Goal: Transaction & Acquisition: Purchase product/service

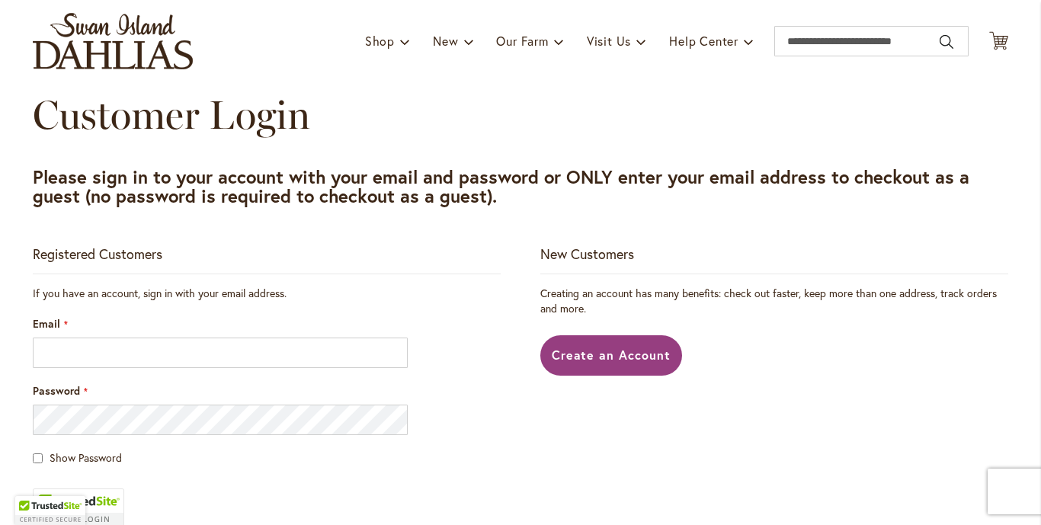
scroll to position [152, 0]
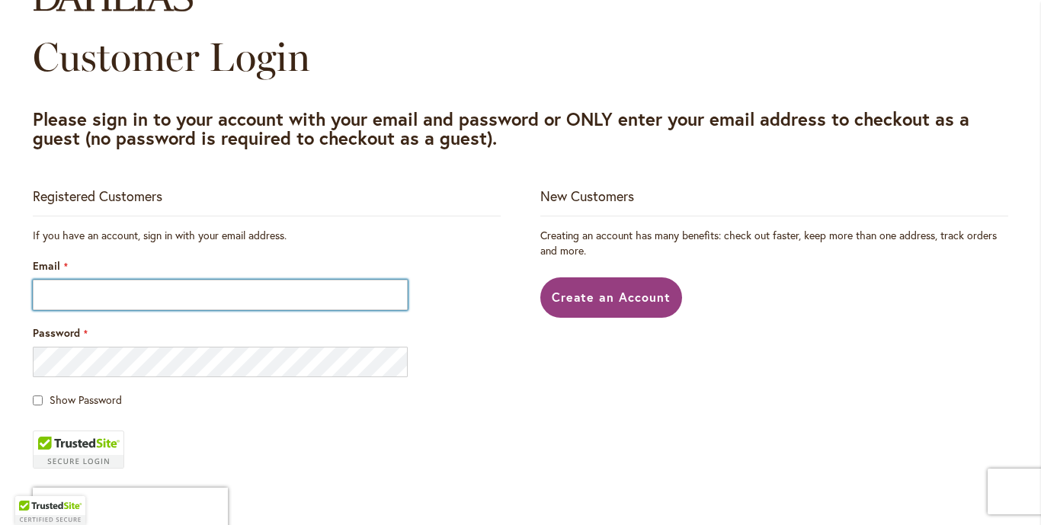
click at [117, 289] on input "Email" at bounding box center [220, 295] width 375 height 30
type input "**********"
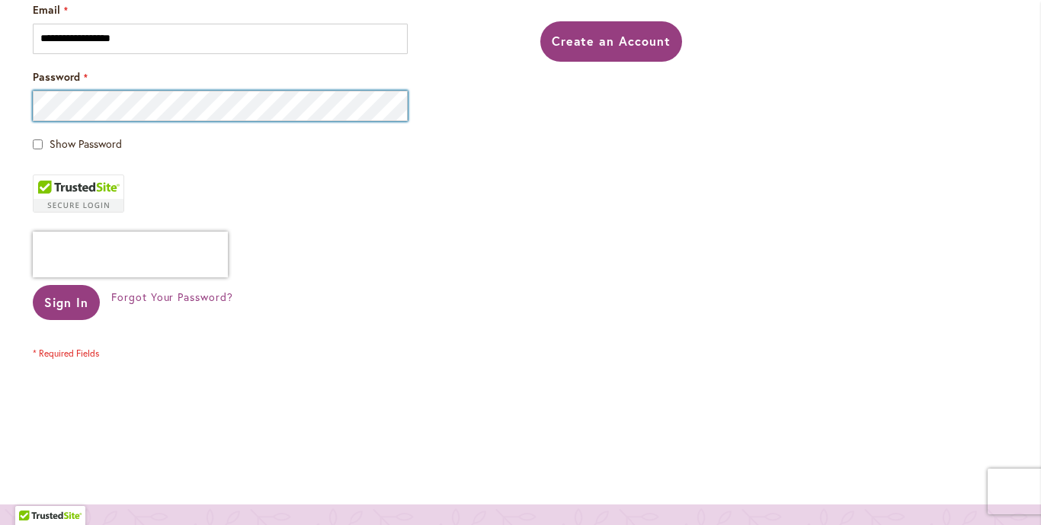
scroll to position [457, 0]
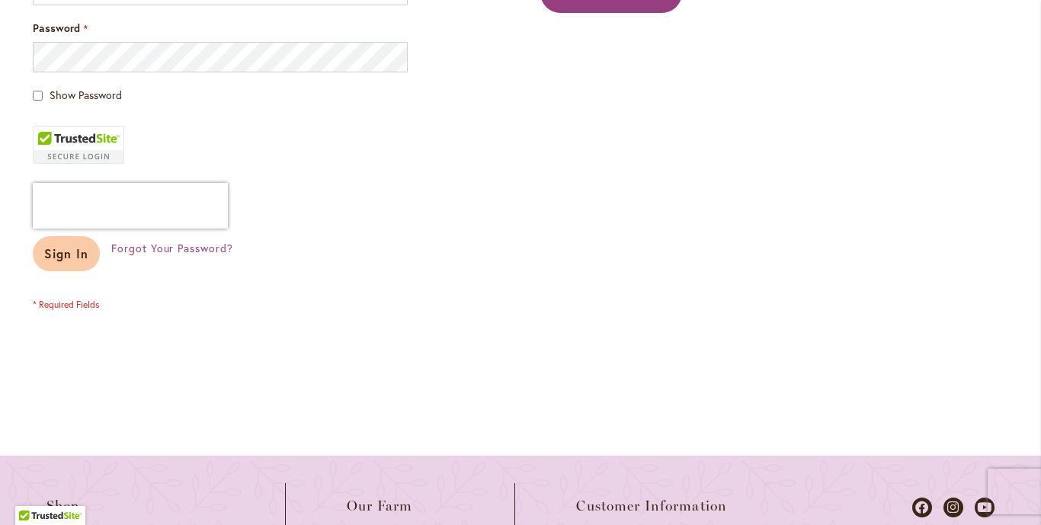
click at [58, 251] on span "Sign In" at bounding box center [66, 253] width 44 height 16
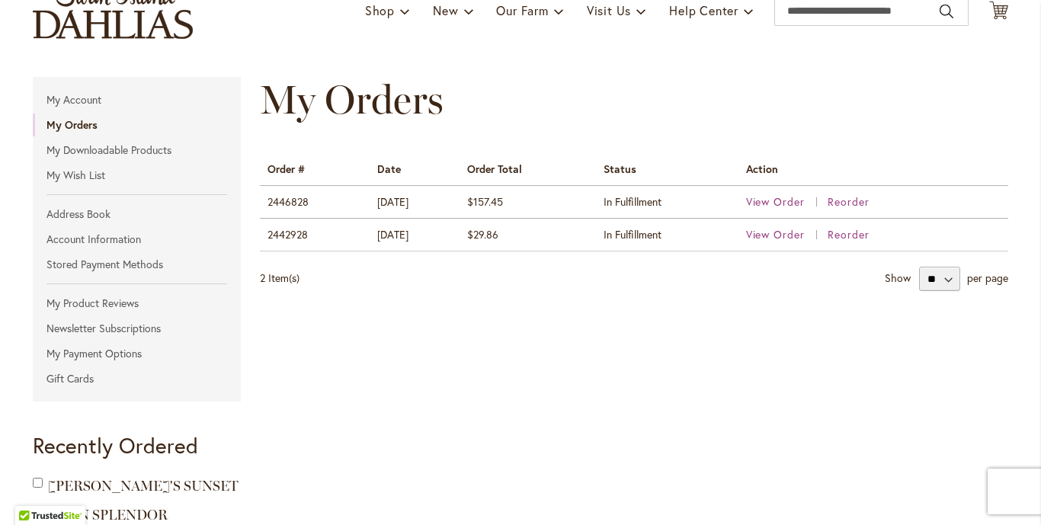
scroll to position [152, 0]
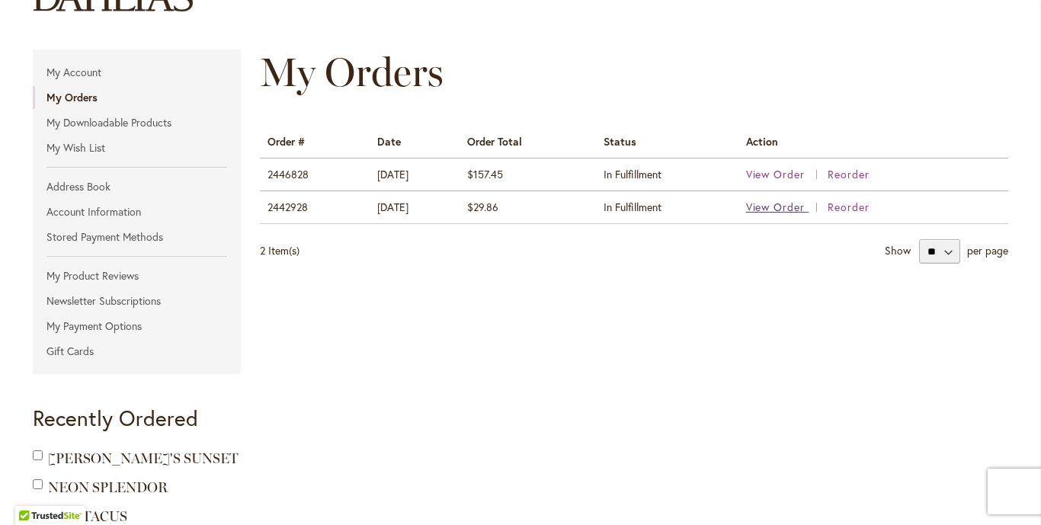
click at [775, 207] on span "View Order" at bounding box center [775, 207] width 59 height 14
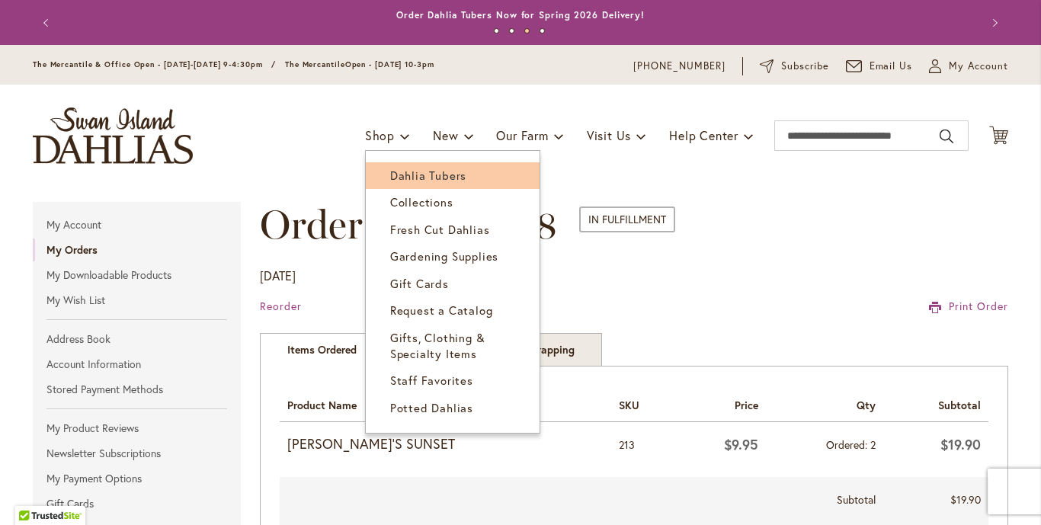
click at [395, 170] on span "Dahlia Tubers" at bounding box center [428, 175] width 76 height 15
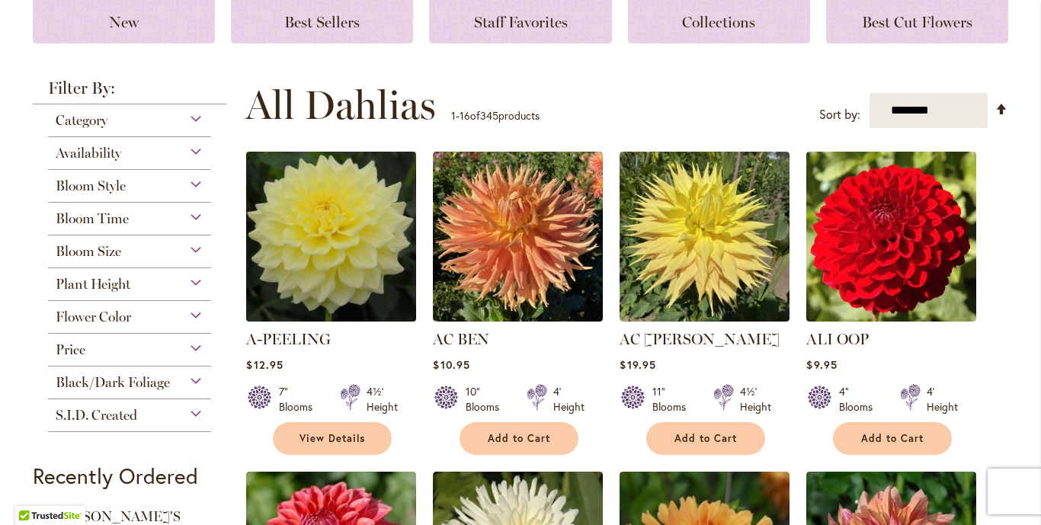
scroll to position [457, 0]
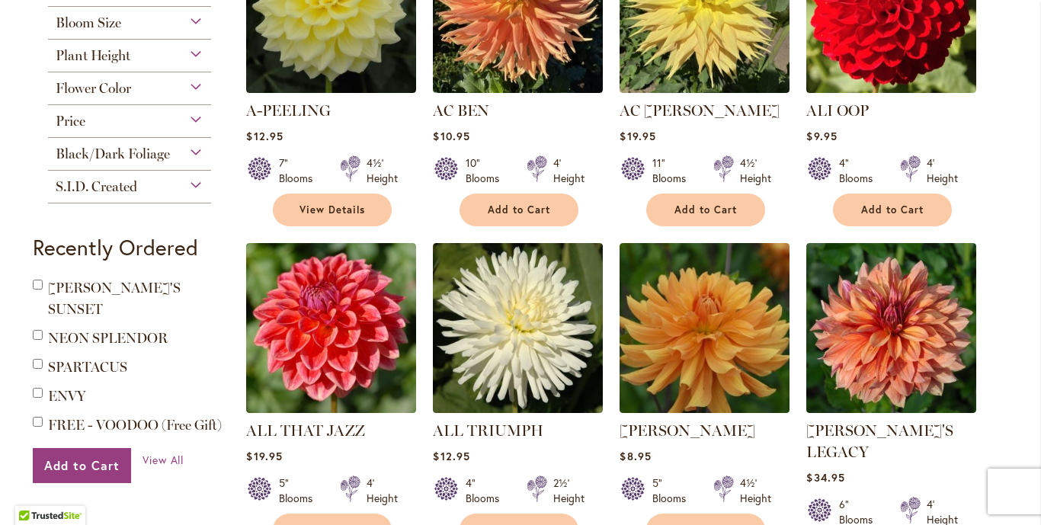
click at [119, 86] on span "Flower Color" at bounding box center [93, 88] width 75 height 17
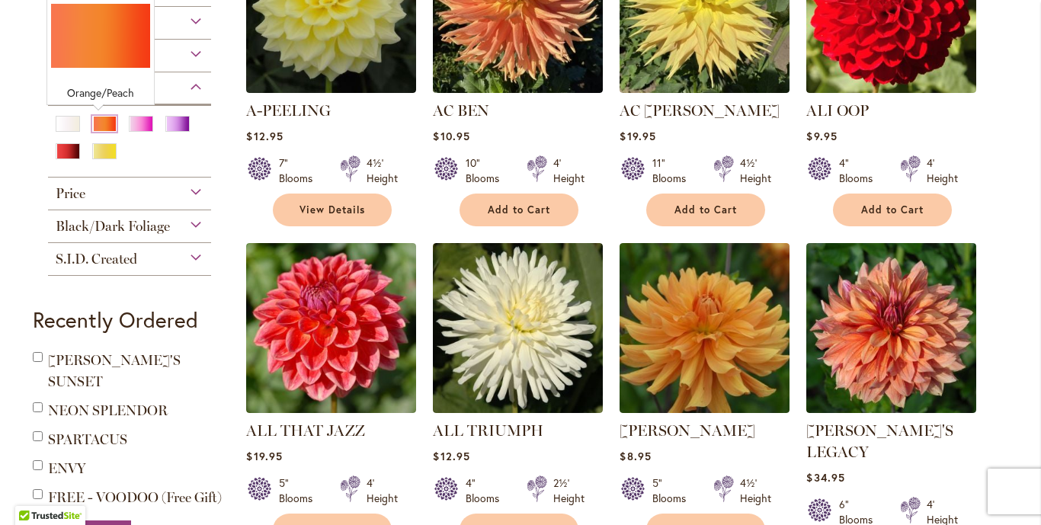
click at [93, 121] on div "Orange/Peach" at bounding box center [104, 124] width 24 height 16
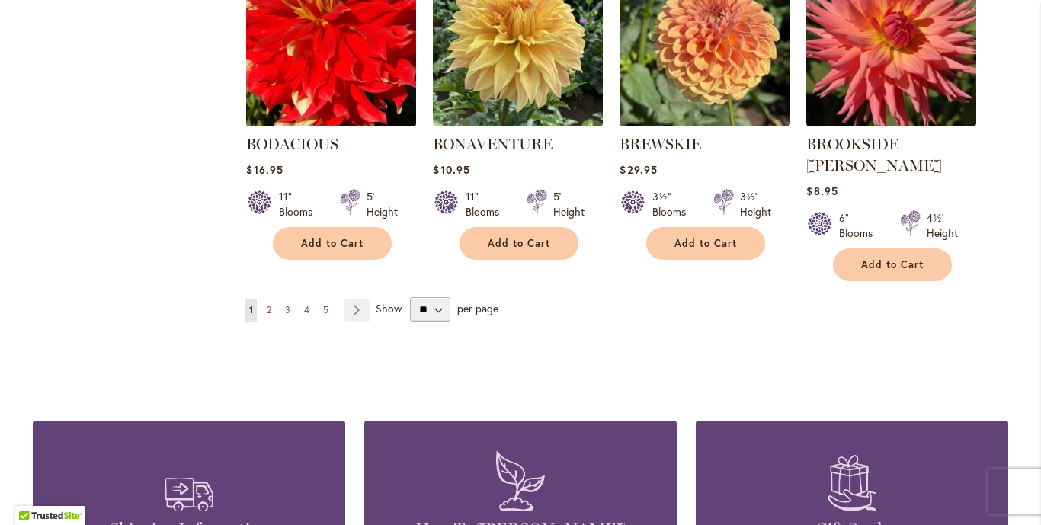
scroll to position [1401, 0]
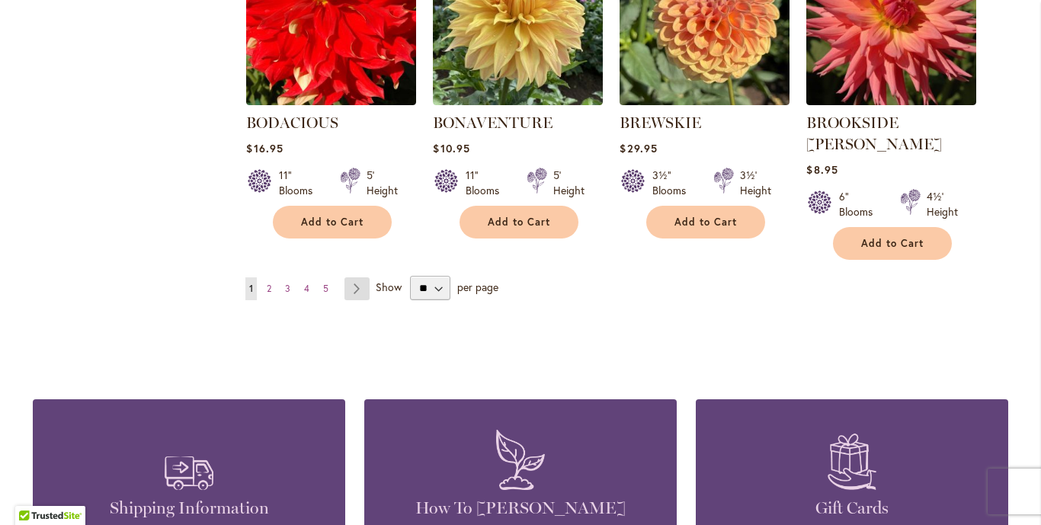
click at [350, 277] on link "Page Next" at bounding box center [356, 288] width 25 height 23
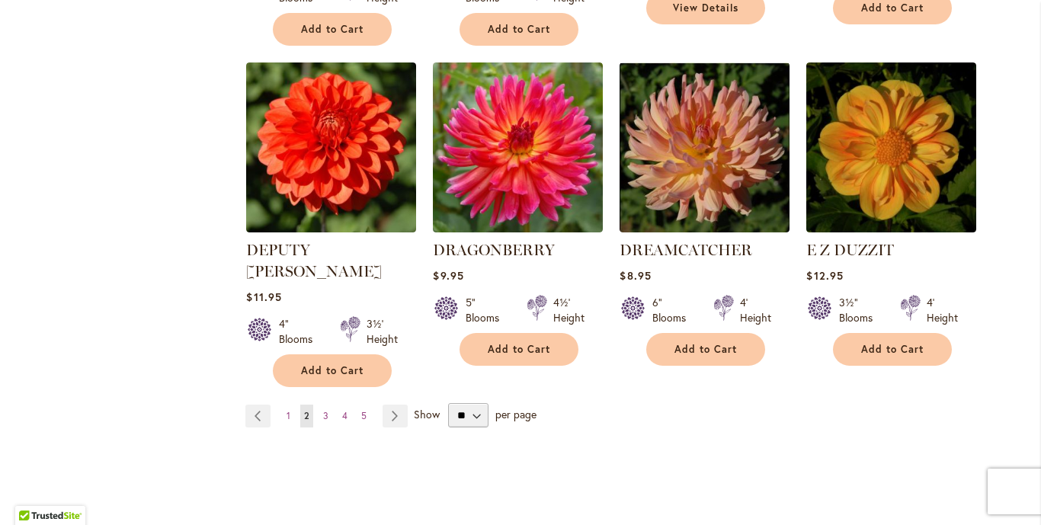
scroll to position [1371, 0]
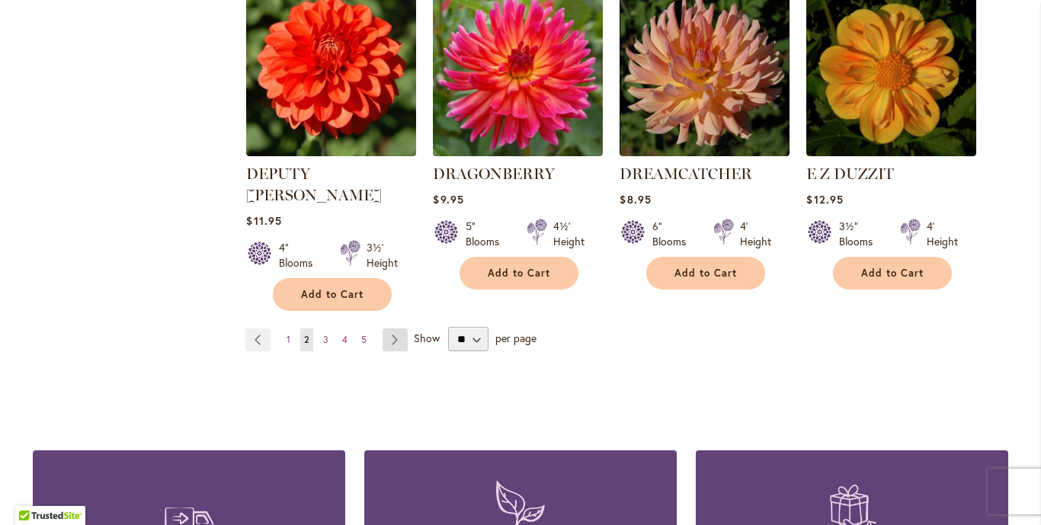
click at [394, 328] on link "Page Next" at bounding box center [394, 339] width 25 height 23
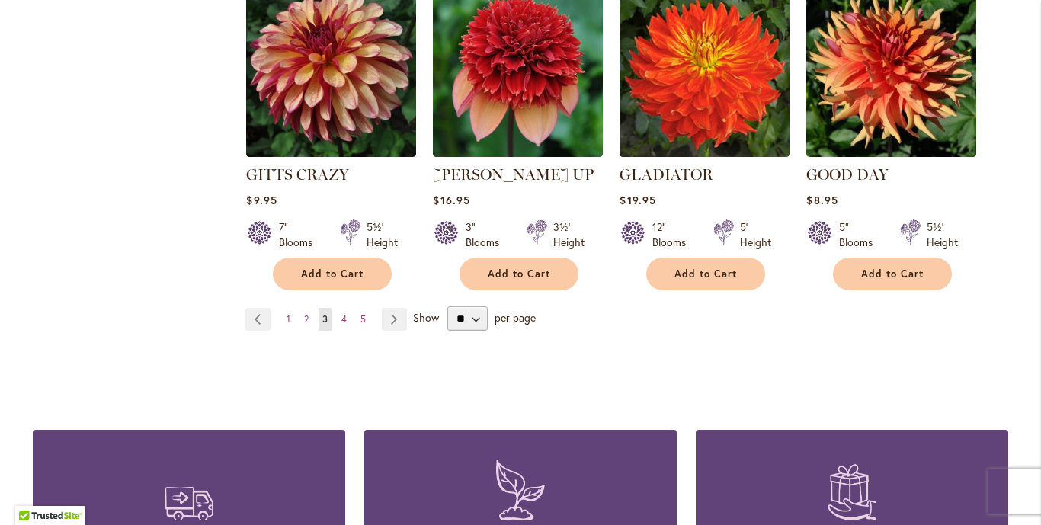
scroll to position [1371, 0]
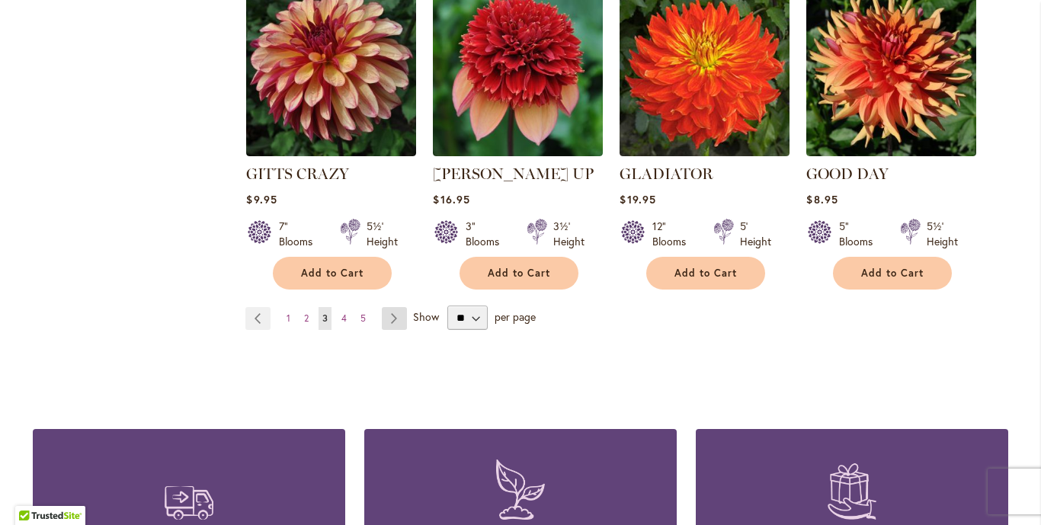
click at [390, 307] on link "Page Next" at bounding box center [394, 318] width 25 height 23
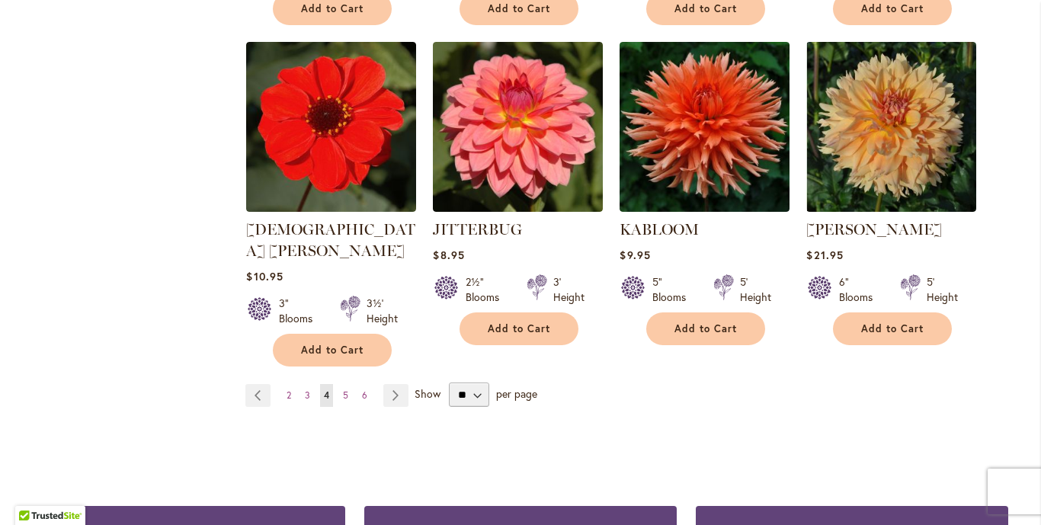
scroll to position [1295, 0]
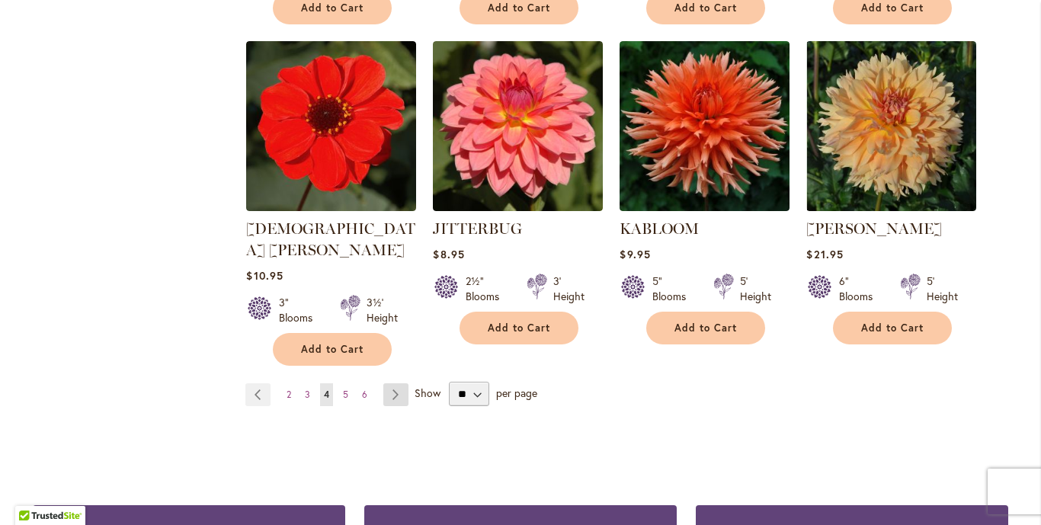
click at [395, 383] on link "Page Next" at bounding box center [395, 394] width 25 height 23
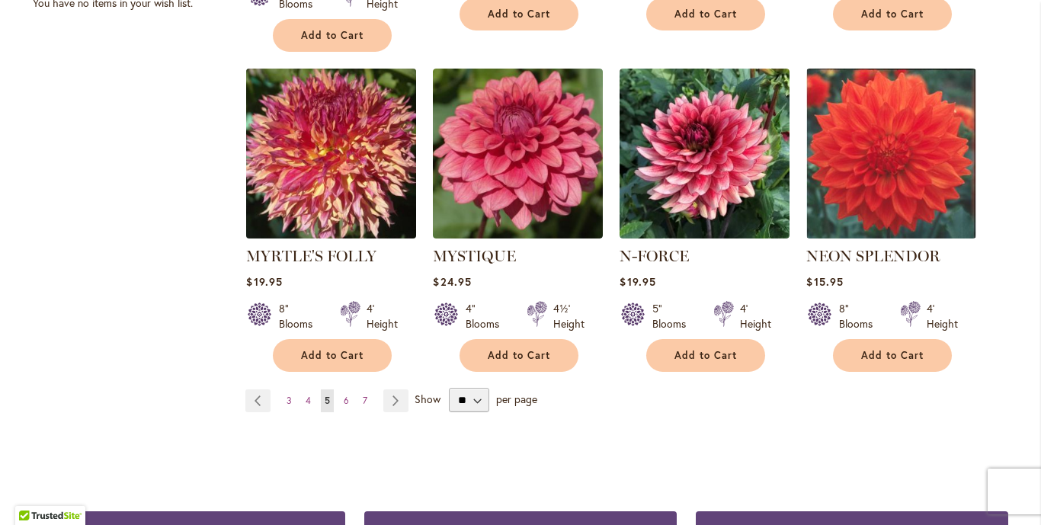
scroll to position [1295, 0]
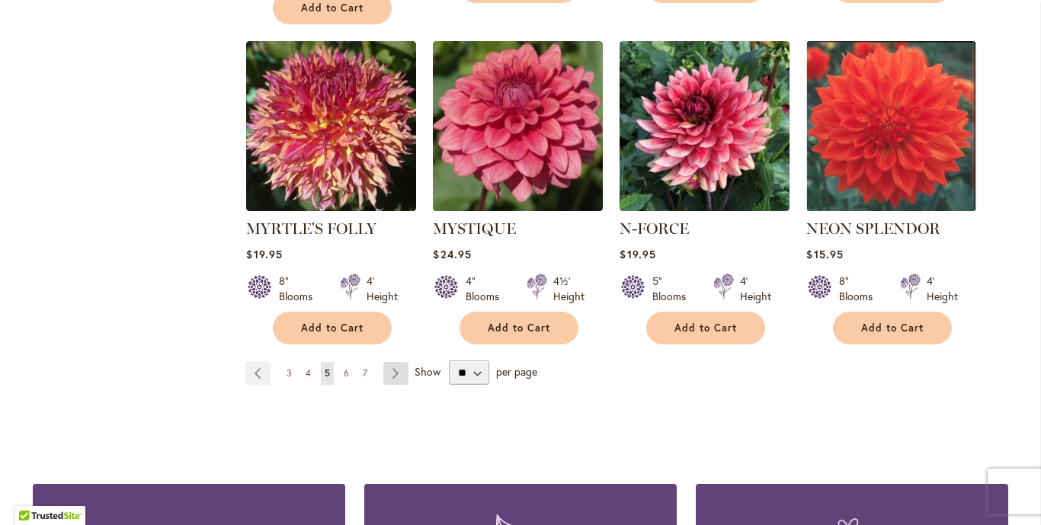
click at [388, 362] on link "Page Next" at bounding box center [395, 373] width 25 height 23
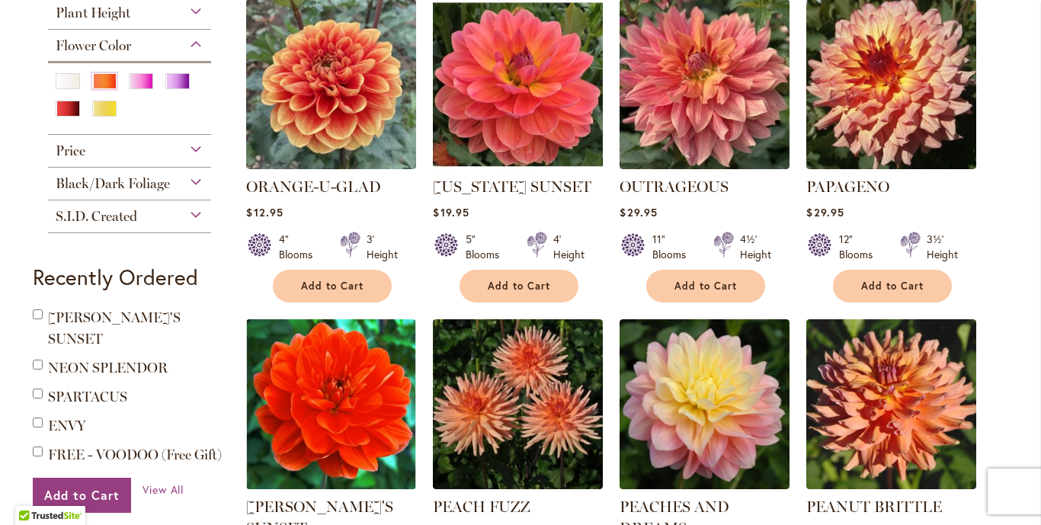
scroll to position [762, 0]
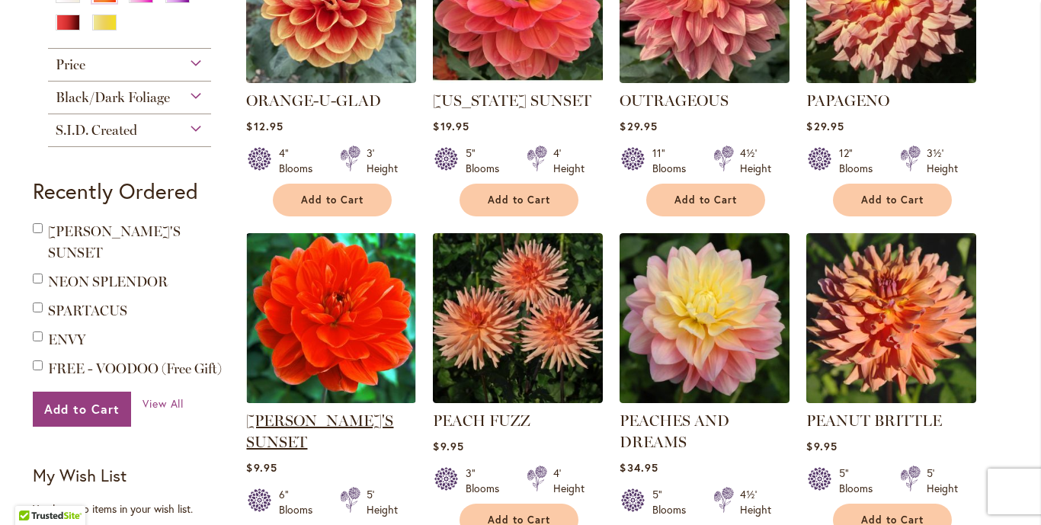
click at [298, 413] on link "[PERSON_NAME]'S SUNSET" at bounding box center [319, 431] width 147 height 40
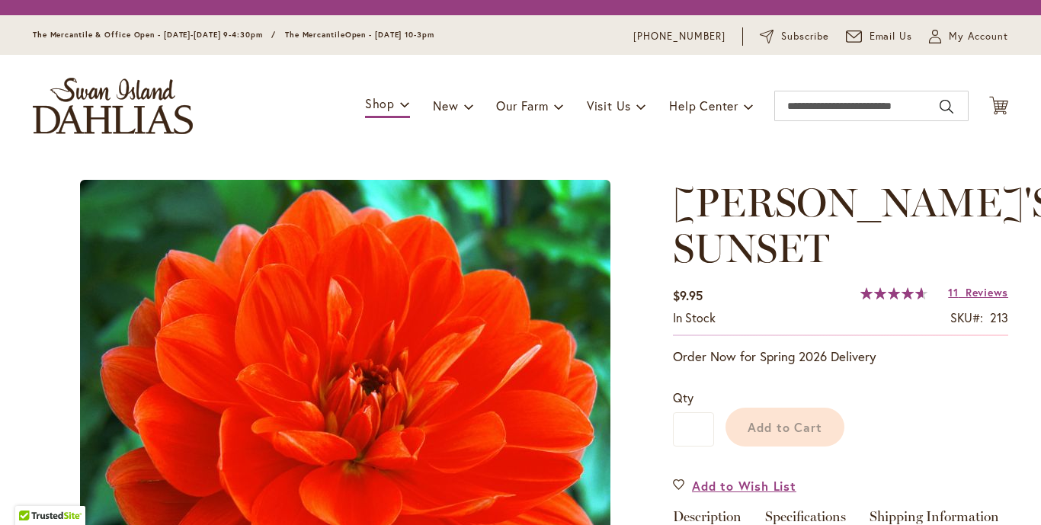
type input "*****"
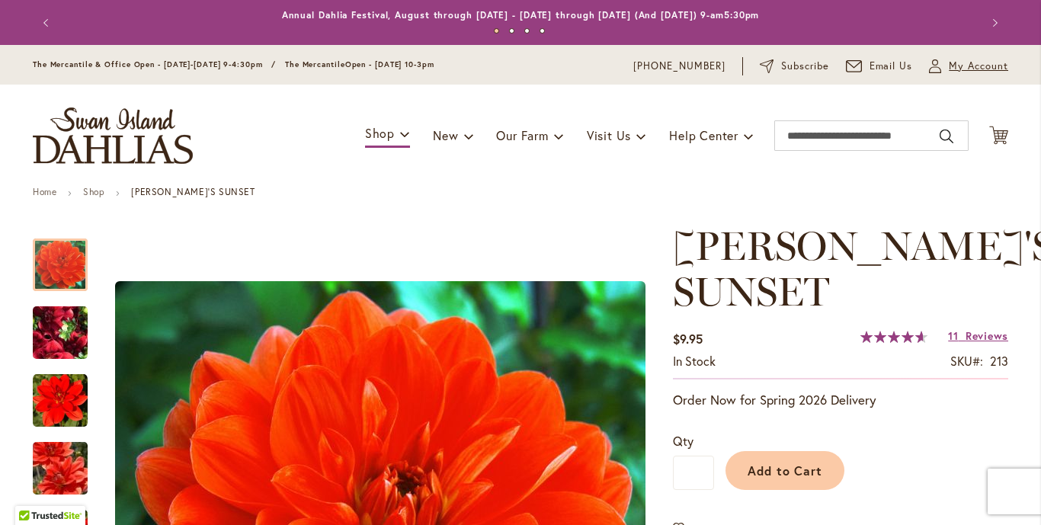
click at [961, 67] on span "My Account" at bounding box center [977, 66] width 59 height 15
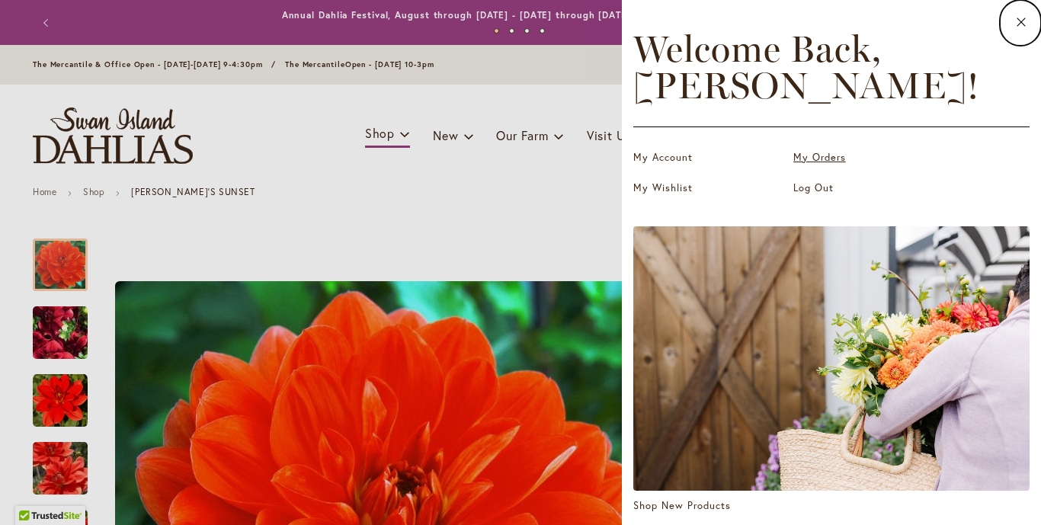
click at [823, 154] on link "My Orders" at bounding box center [869, 157] width 152 height 15
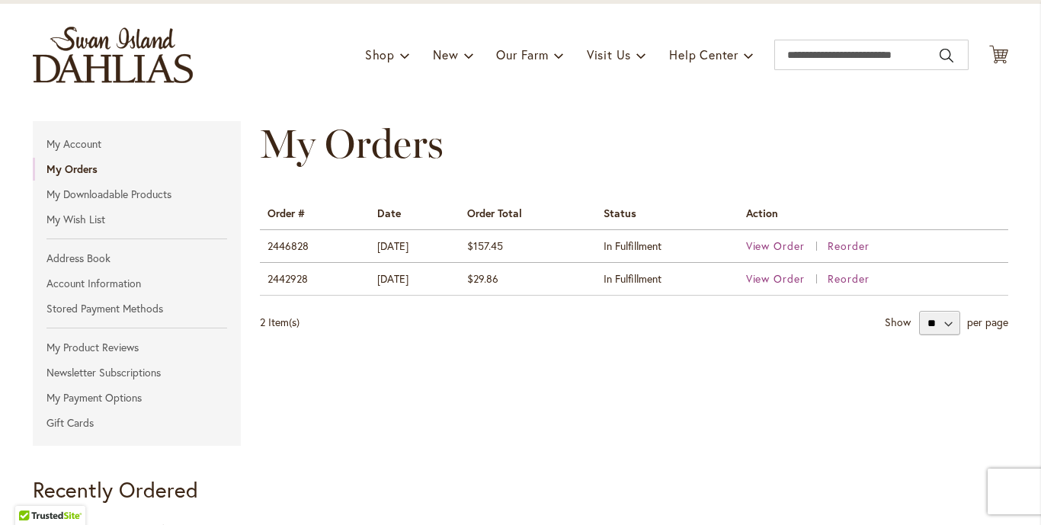
scroll to position [152, 0]
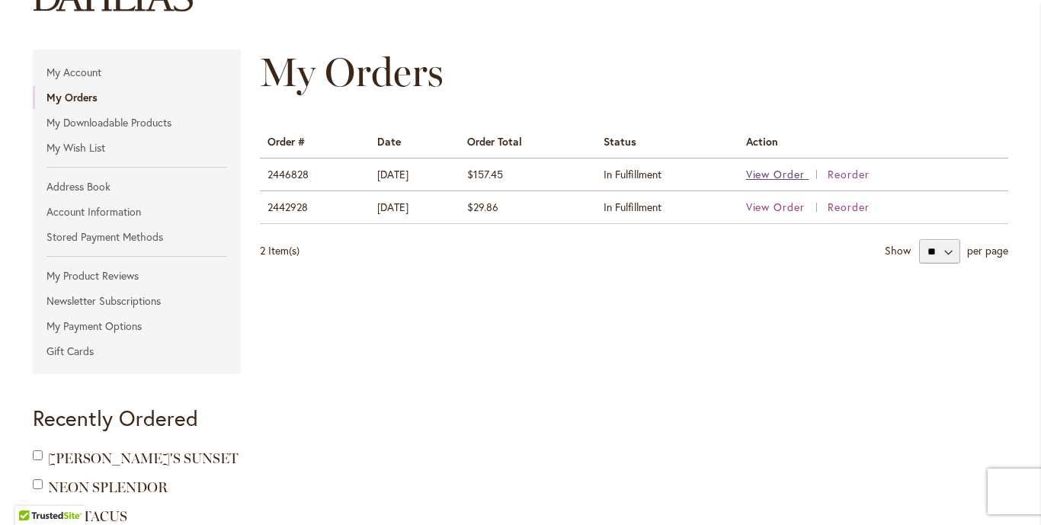
click at [773, 173] on span "View Order" at bounding box center [775, 174] width 59 height 14
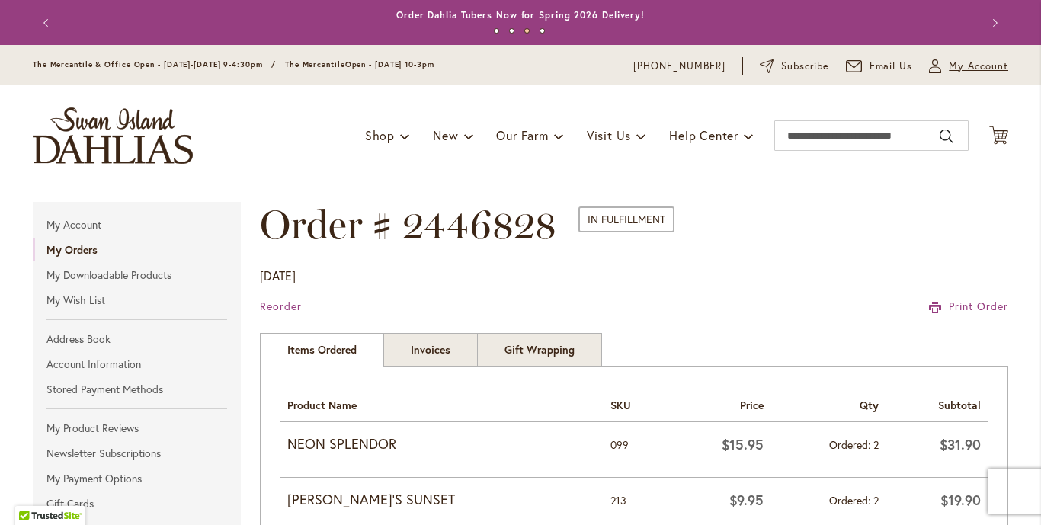
click at [957, 62] on span "My Account" at bounding box center [977, 66] width 59 height 15
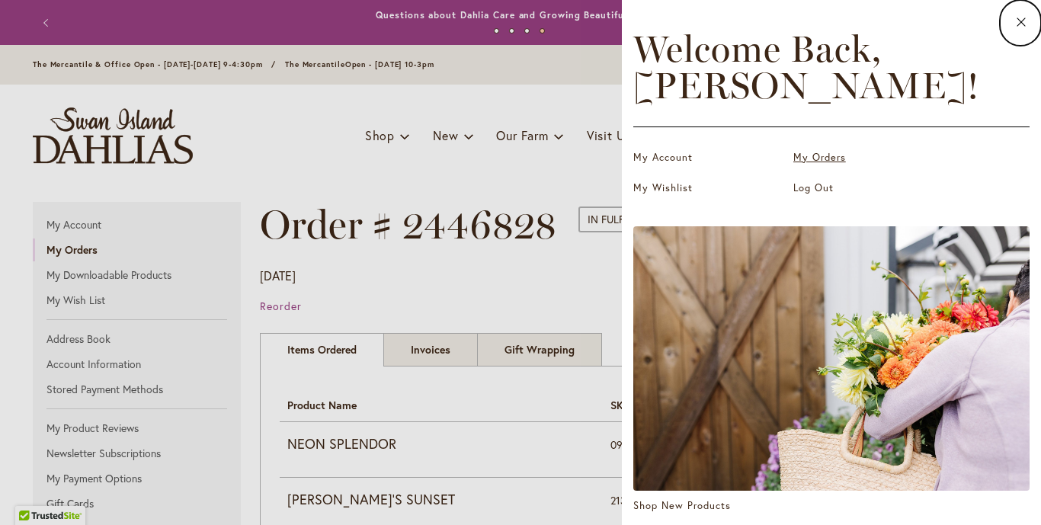
click at [814, 157] on link "My Orders" at bounding box center [869, 157] width 152 height 15
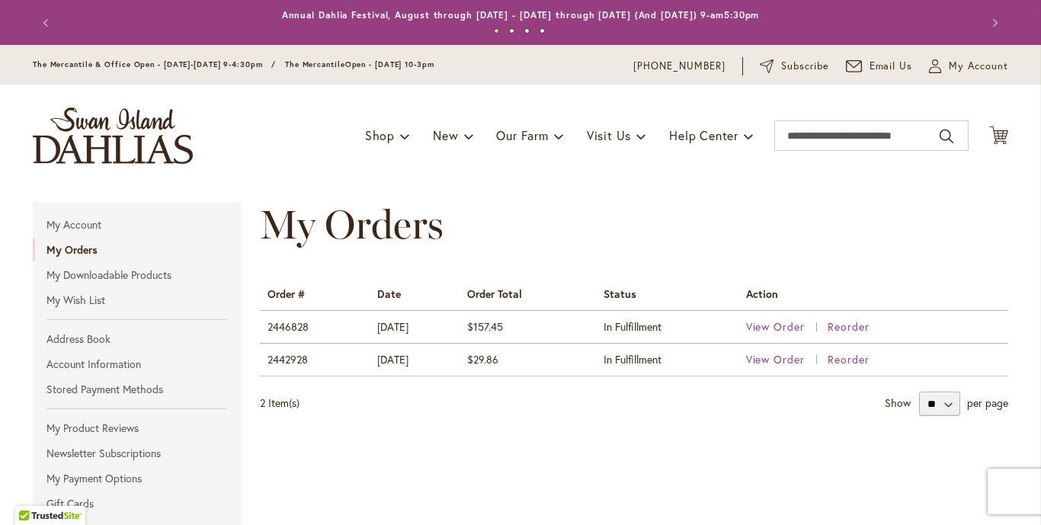
scroll to position [152, 0]
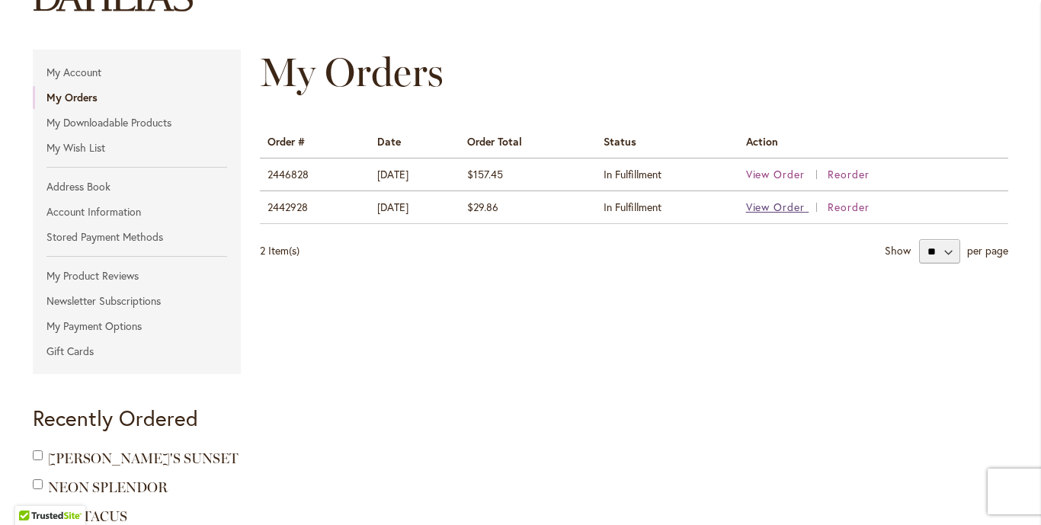
click at [775, 209] on span "View Order" at bounding box center [775, 207] width 59 height 14
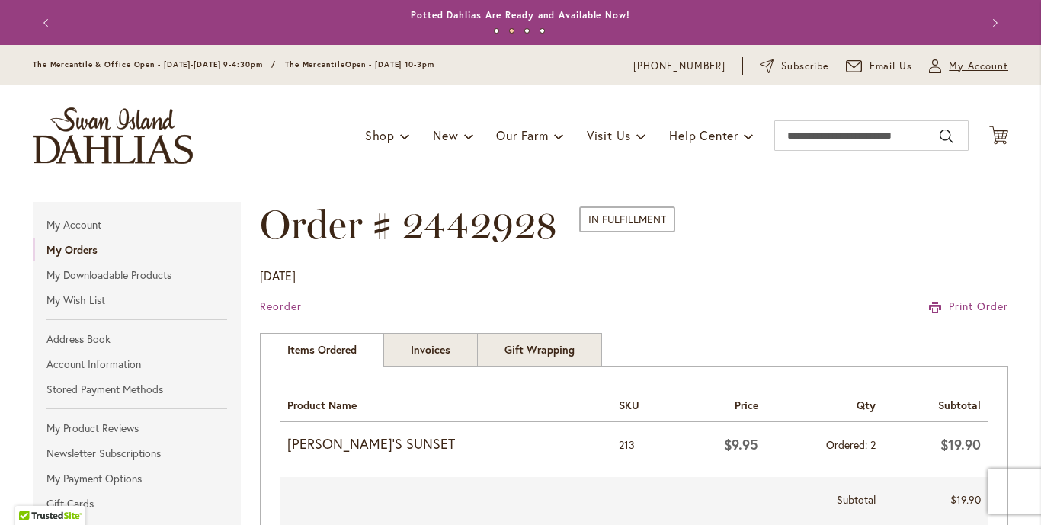
click at [957, 62] on span "My Account" at bounding box center [977, 66] width 59 height 15
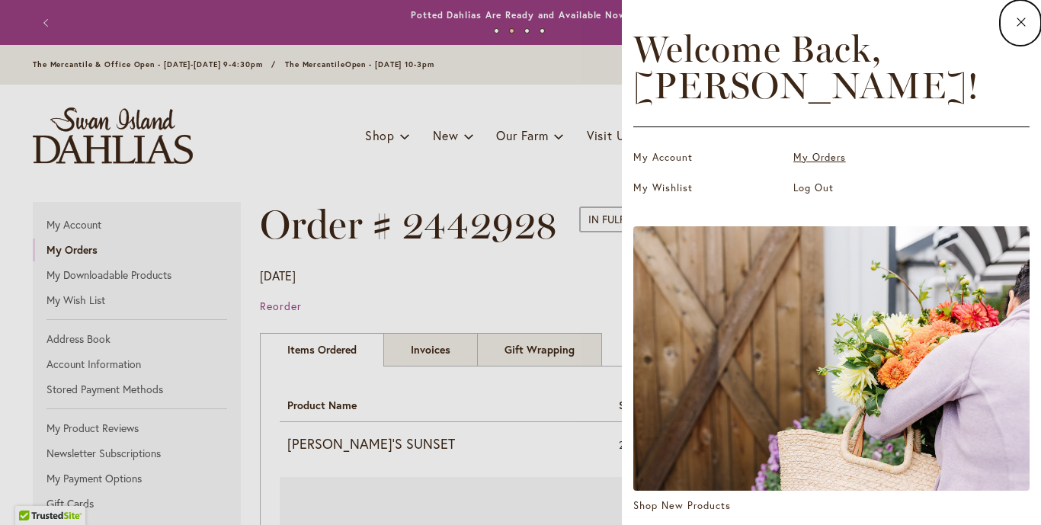
click at [817, 158] on link "My Orders" at bounding box center [869, 157] width 152 height 15
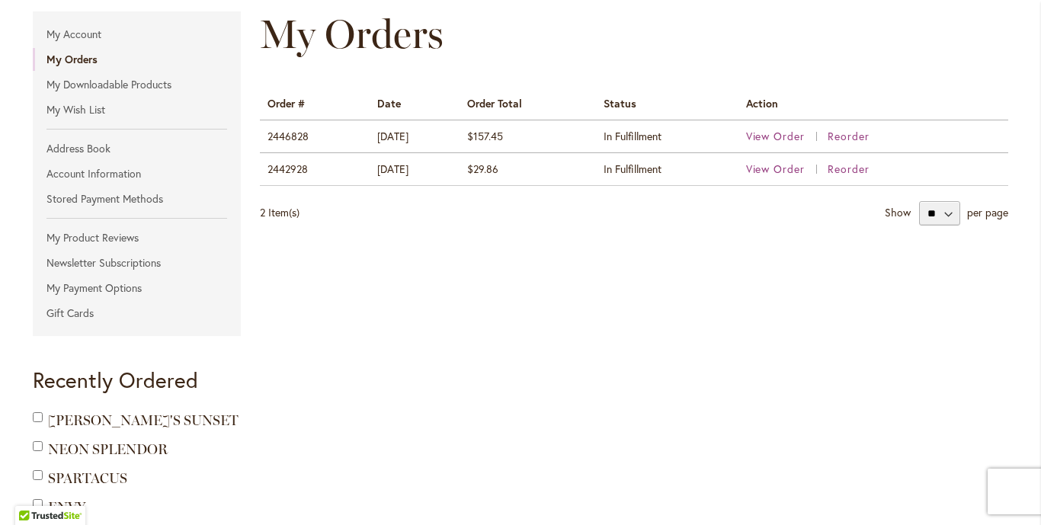
scroll to position [229, 0]
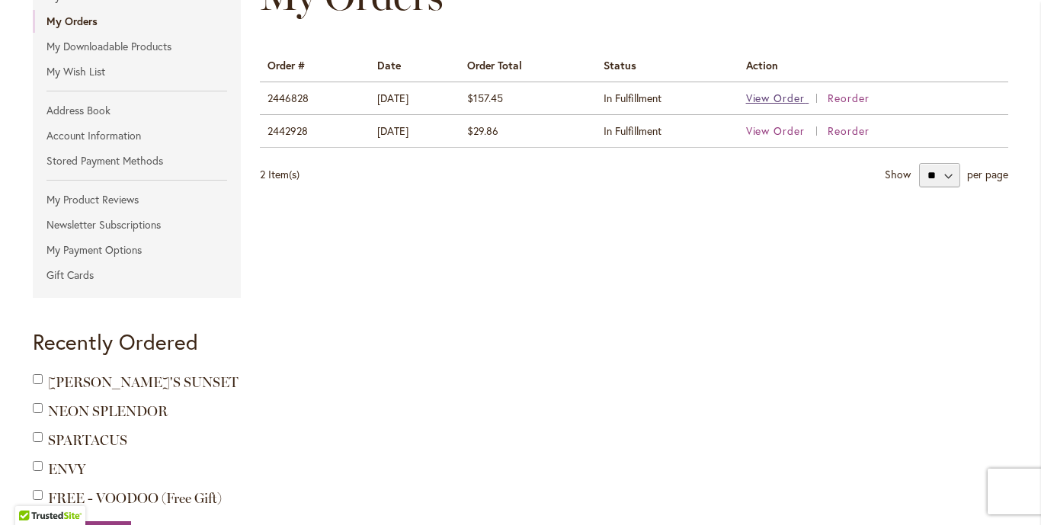
click at [769, 94] on span "View Order" at bounding box center [775, 98] width 59 height 14
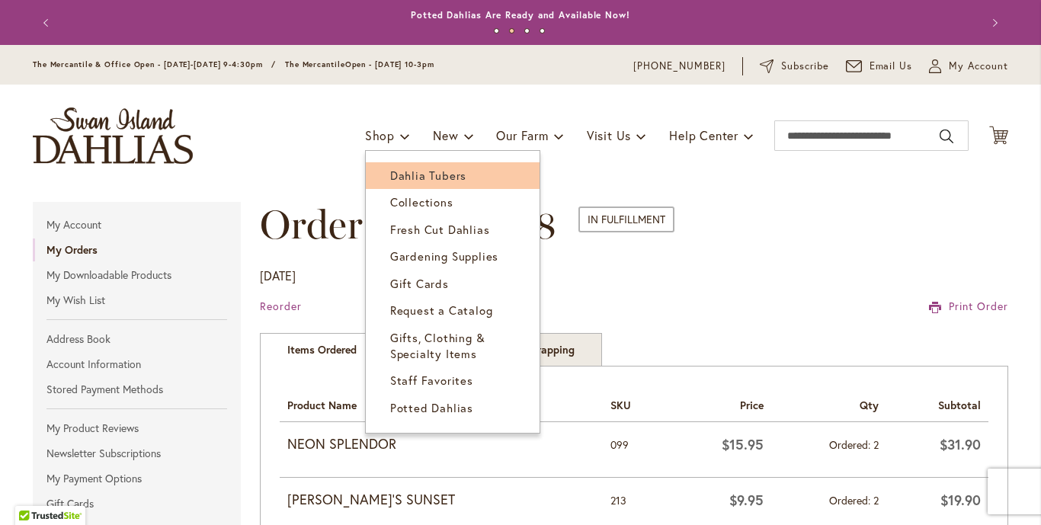
click at [404, 172] on span "Dahlia Tubers" at bounding box center [428, 175] width 76 height 15
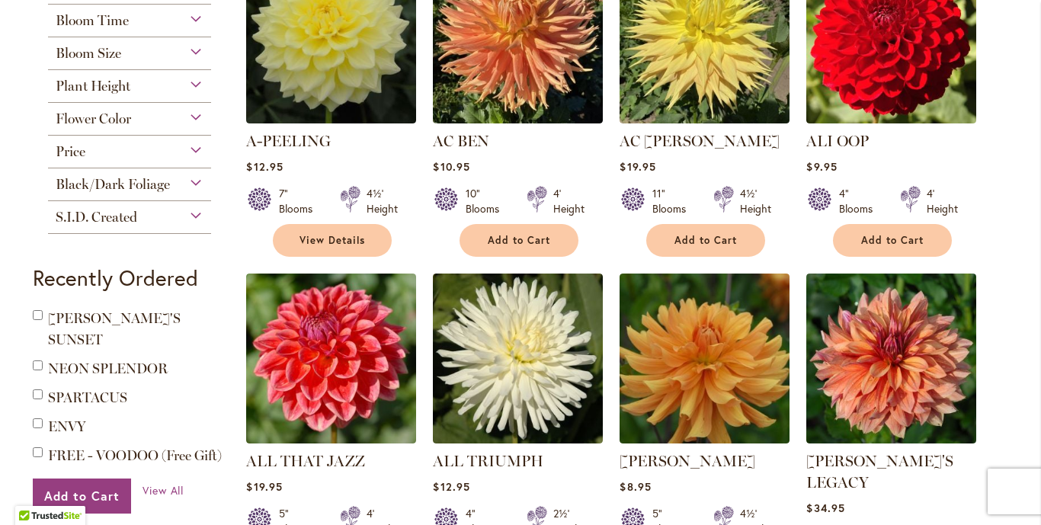
scroll to position [381, 0]
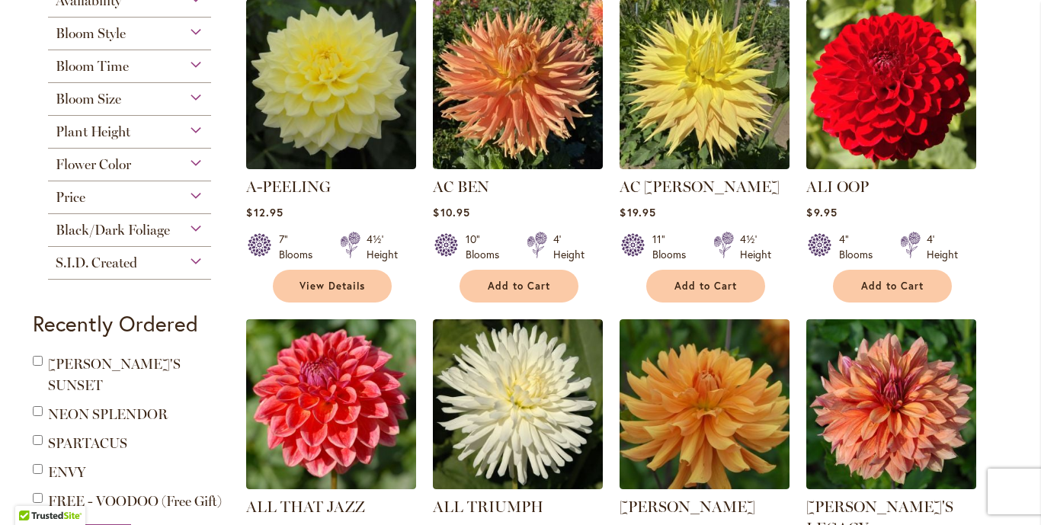
click at [178, 158] on div "Flower Color" at bounding box center [129, 161] width 163 height 24
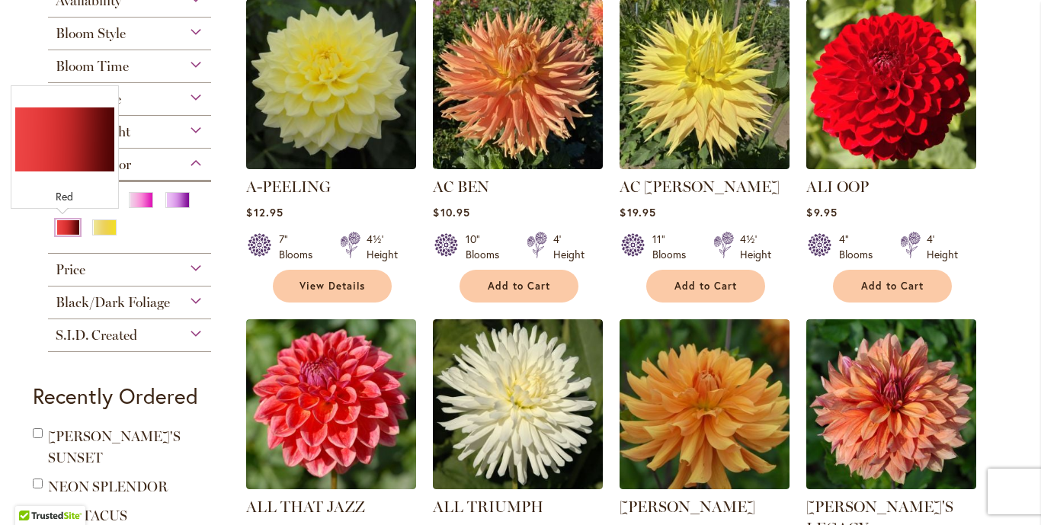
click at [56, 230] on div "Red" at bounding box center [68, 227] width 24 height 16
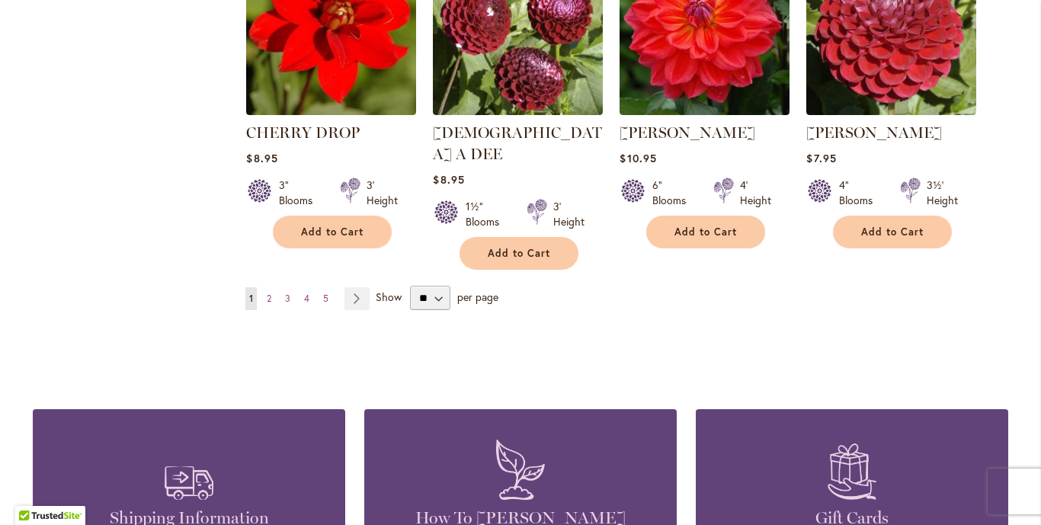
scroll to position [1371, 0]
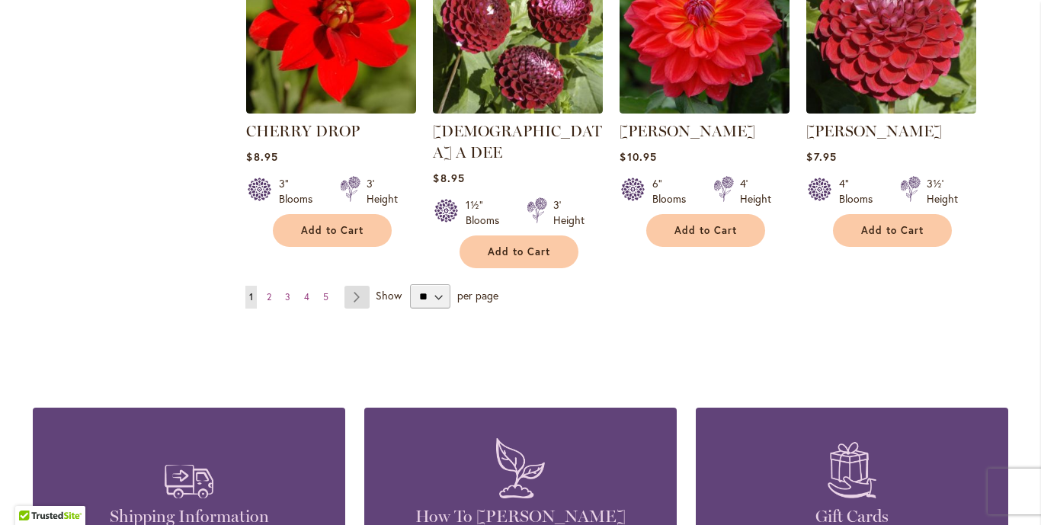
click at [352, 286] on link "Page Next" at bounding box center [356, 297] width 25 height 23
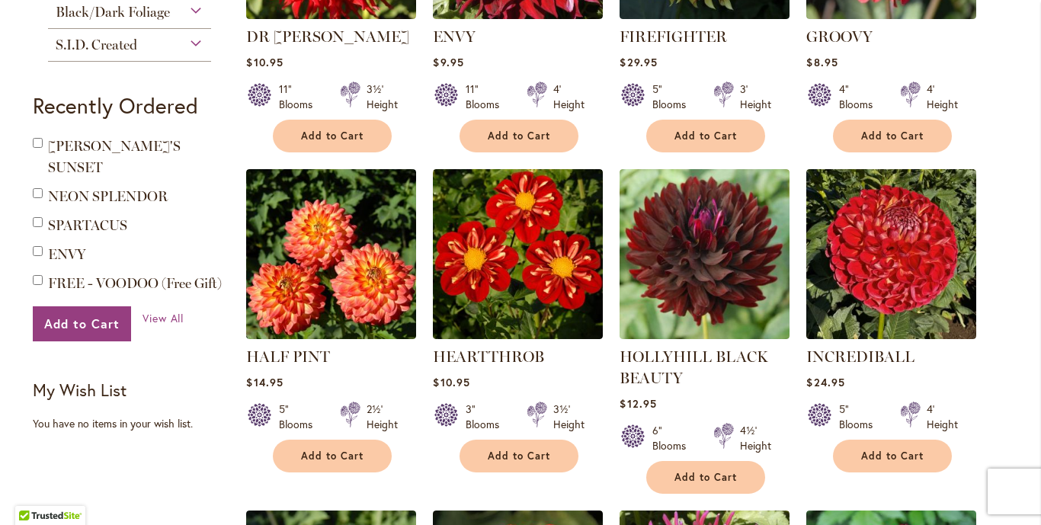
scroll to position [838, 0]
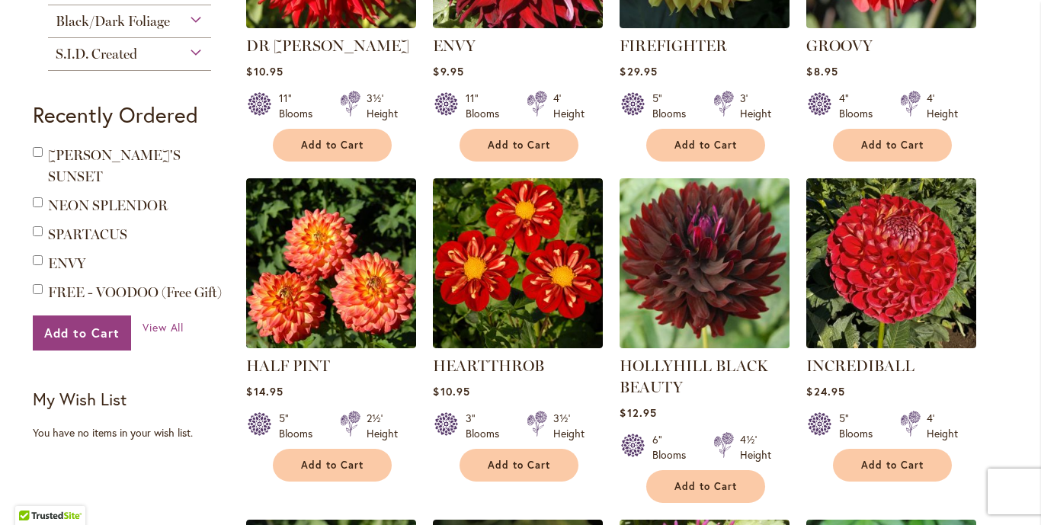
click at [682, 241] on img at bounding box center [704, 263] width 178 height 178
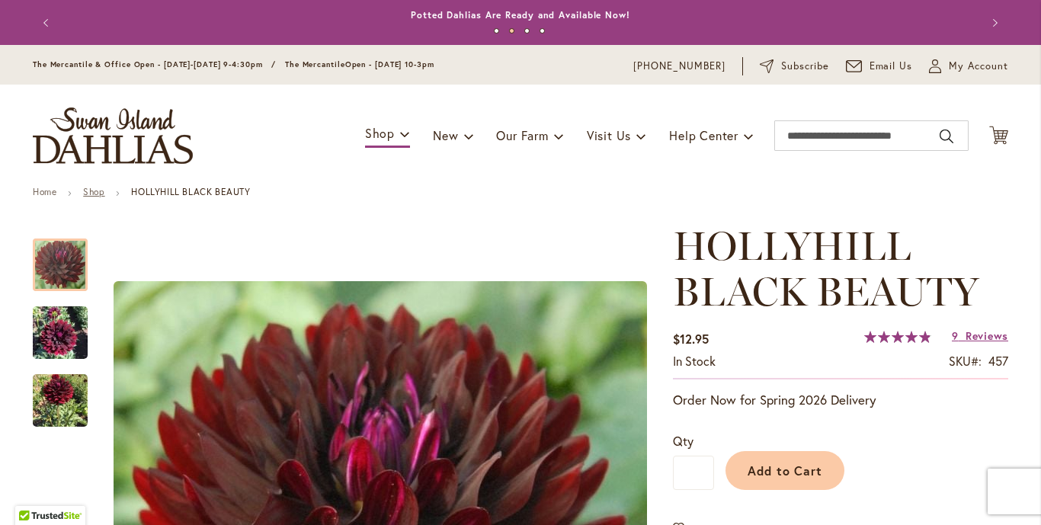
click at [93, 194] on link "Shop" at bounding box center [93, 191] width 21 height 11
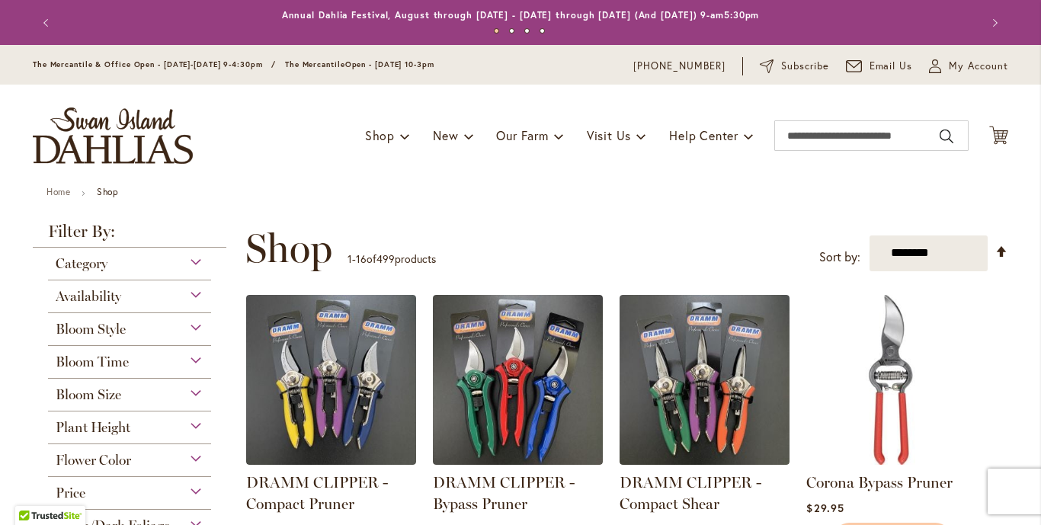
scroll to position [229, 0]
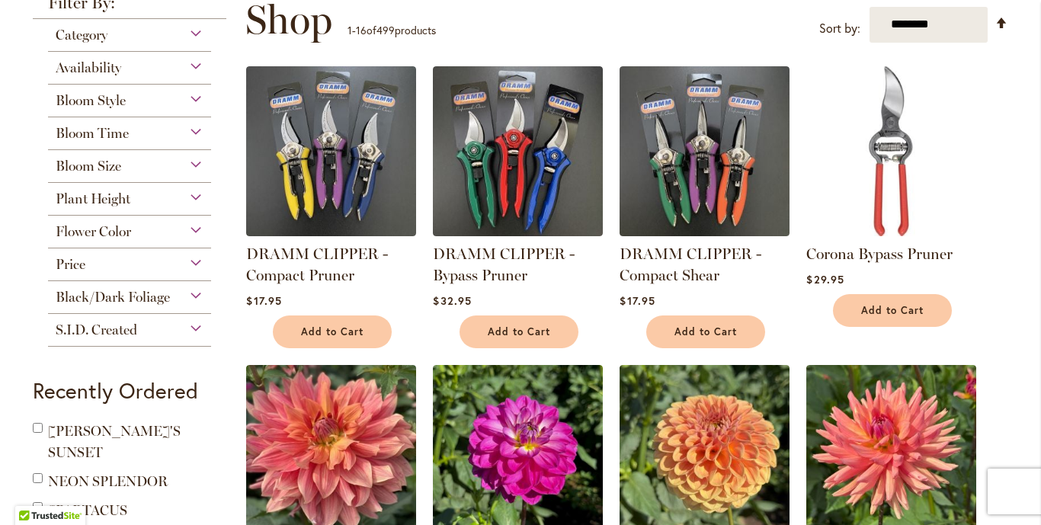
click at [182, 228] on div "Flower Color" at bounding box center [129, 228] width 163 height 24
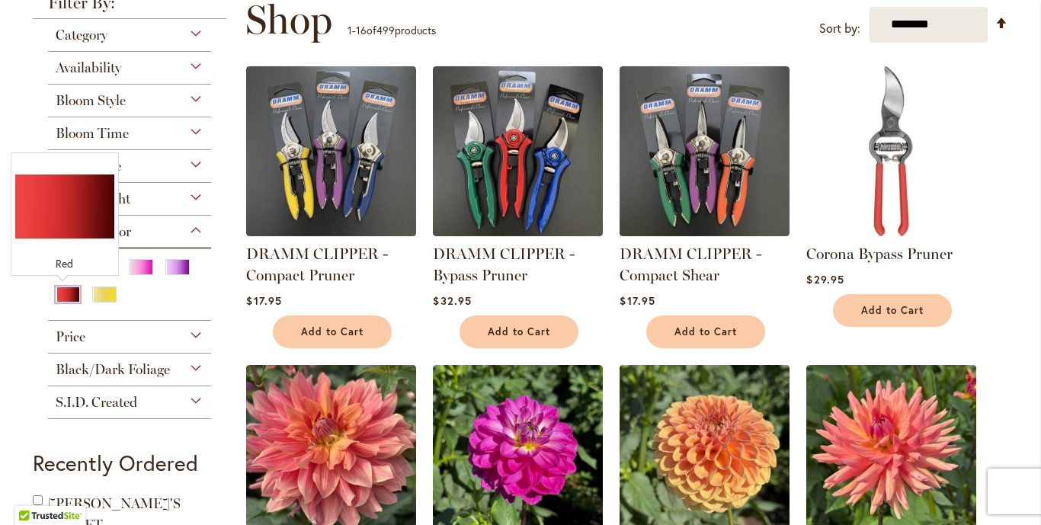
click at [66, 291] on div "Red" at bounding box center [68, 294] width 24 height 16
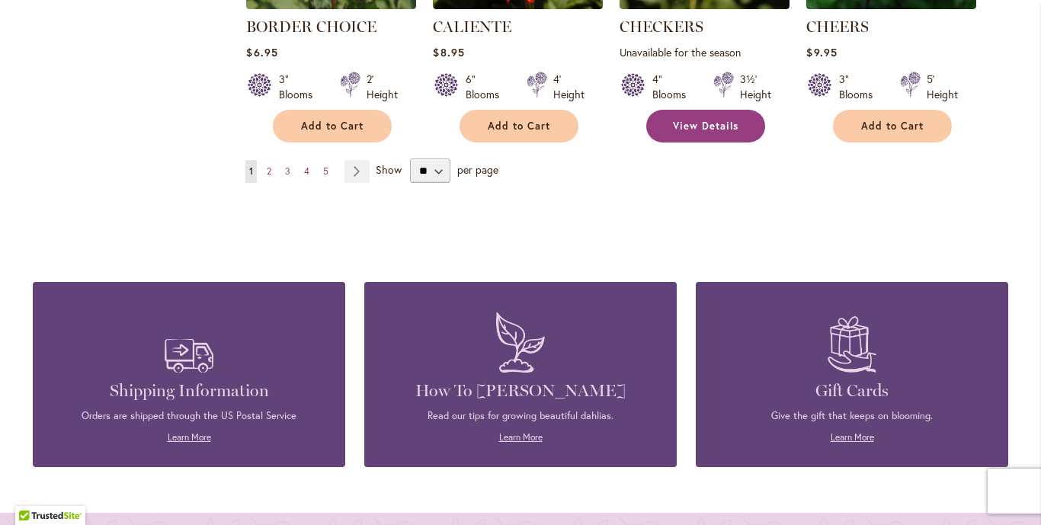
scroll to position [1477, 0]
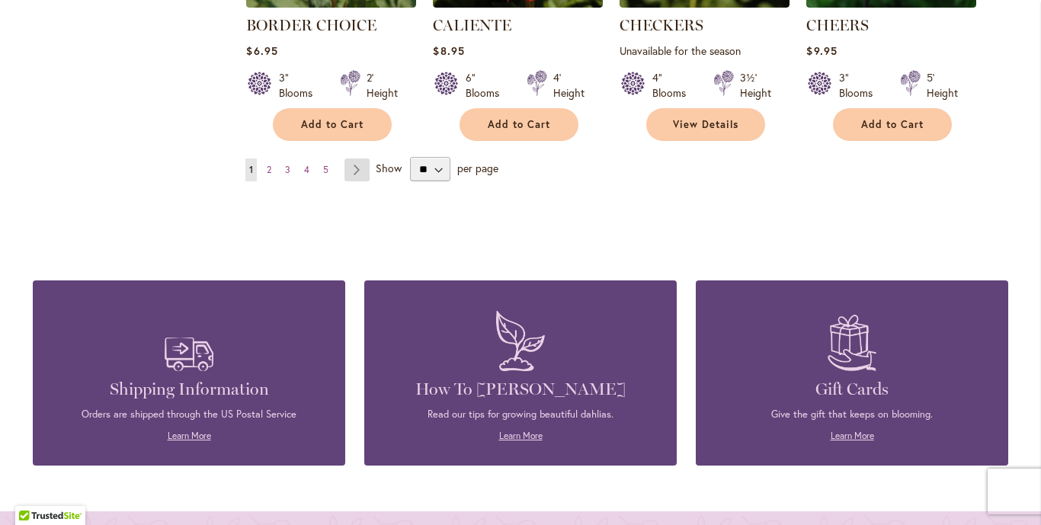
click at [351, 168] on link "Page Next" at bounding box center [356, 169] width 25 height 23
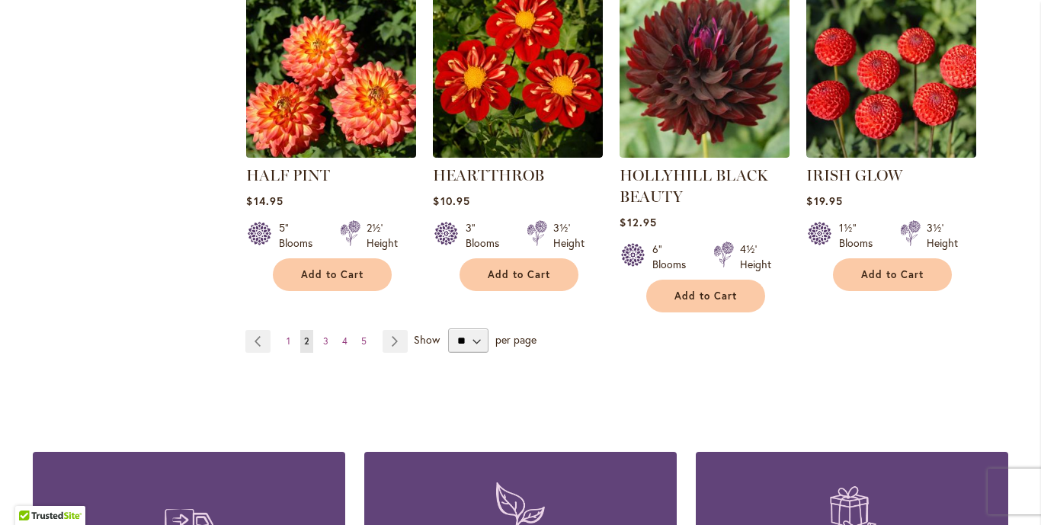
scroll to position [1371, 0]
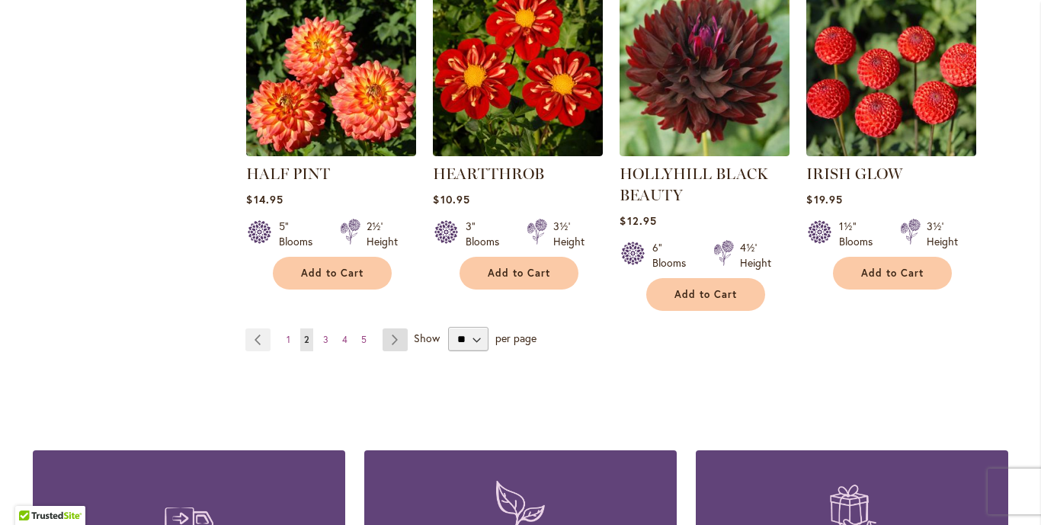
click at [387, 328] on link "Page Next" at bounding box center [394, 339] width 25 height 23
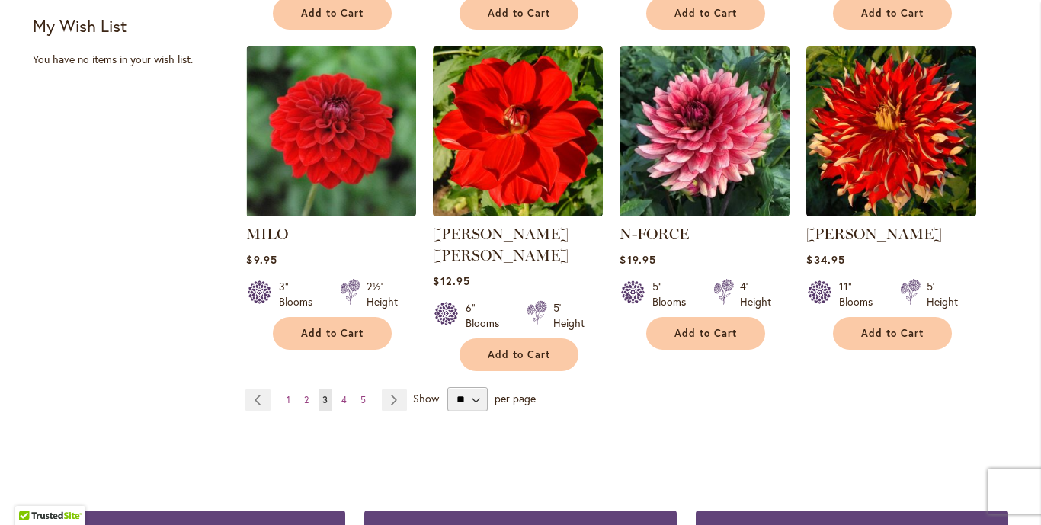
scroll to position [1295, 0]
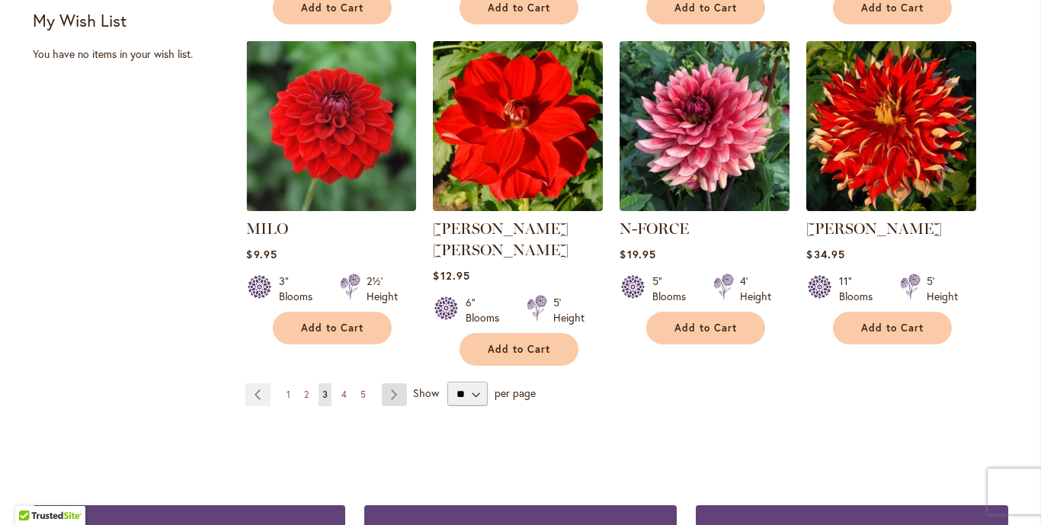
click at [390, 383] on link "Page Next" at bounding box center [394, 394] width 25 height 23
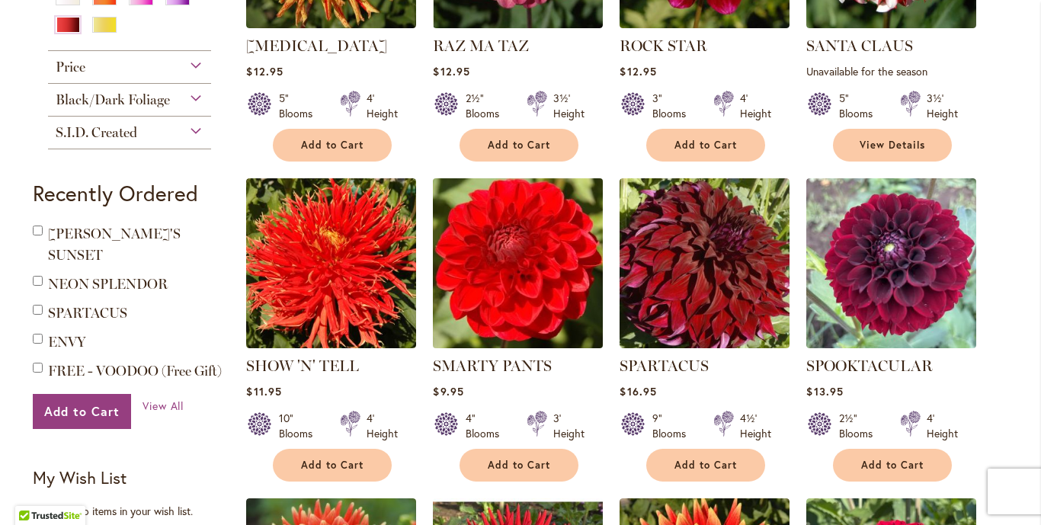
scroll to position [914, 0]
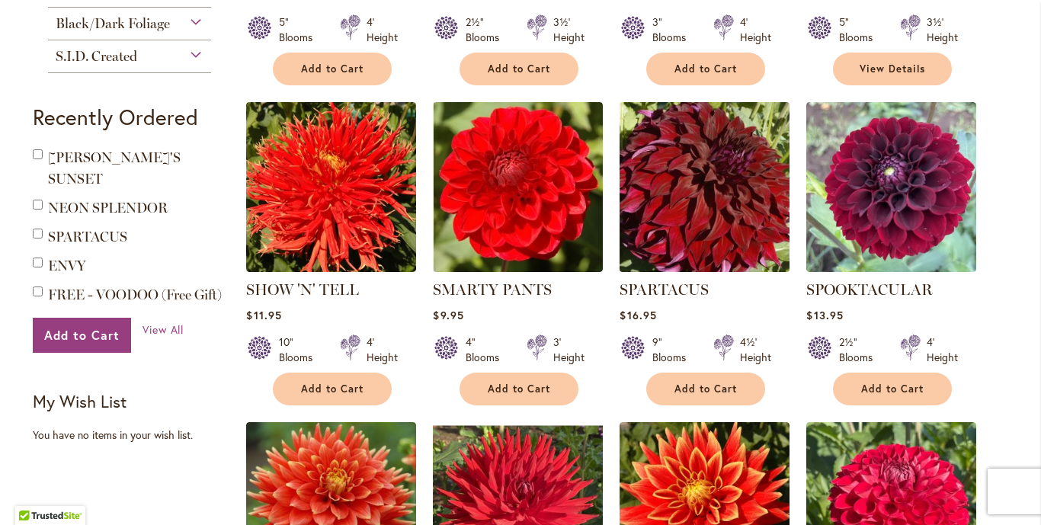
click at [714, 174] on img at bounding box center [704, 186] width 178 height 178
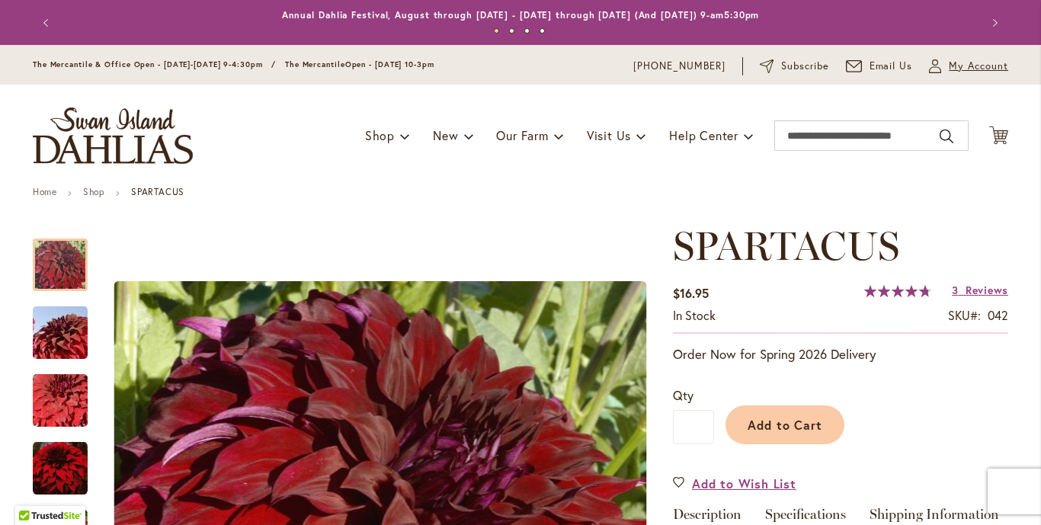
click at [969, 64] on span "My Account" at bounding box center [977, 66] width 59 height 15
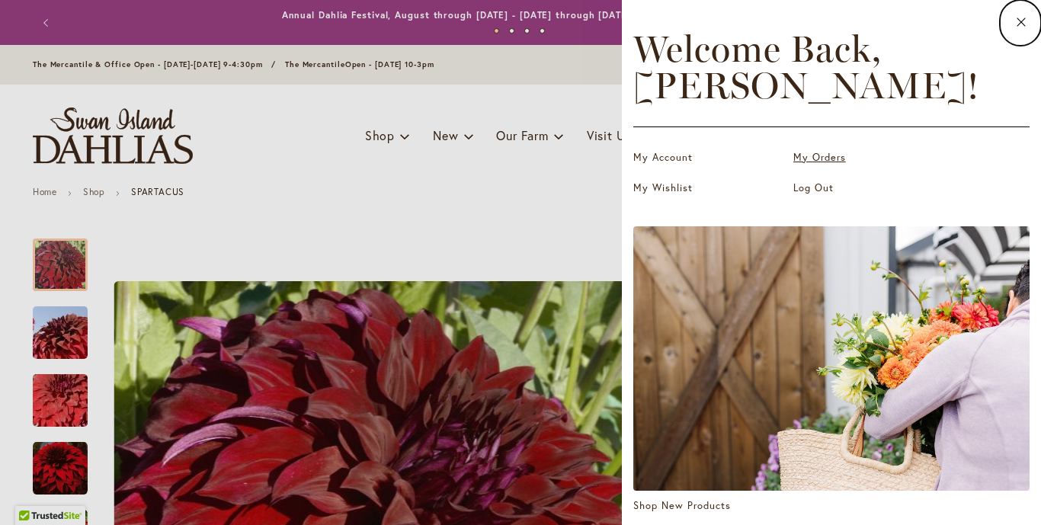
click at [821, 157] on link "My Orders" at bounding box center [869, 157] width 152 height 15
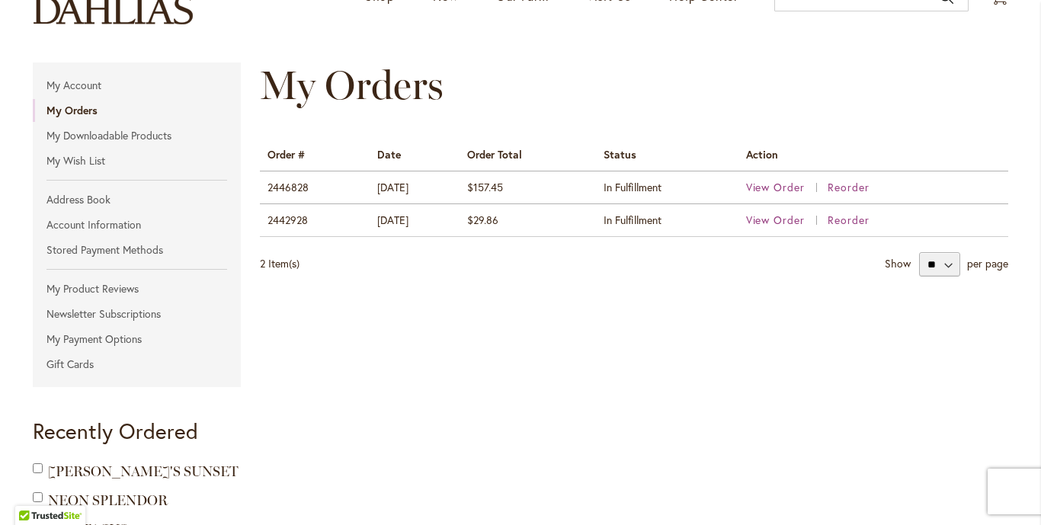
scroll to position [152, 0]
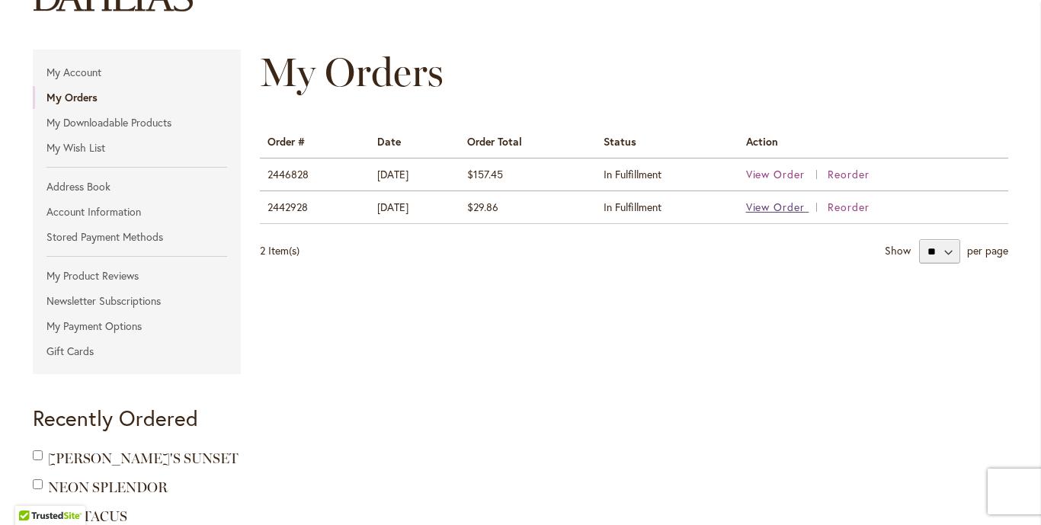
click at [768, 201] on span "View Order" at bounding box center [775, 207] width 59 height 14
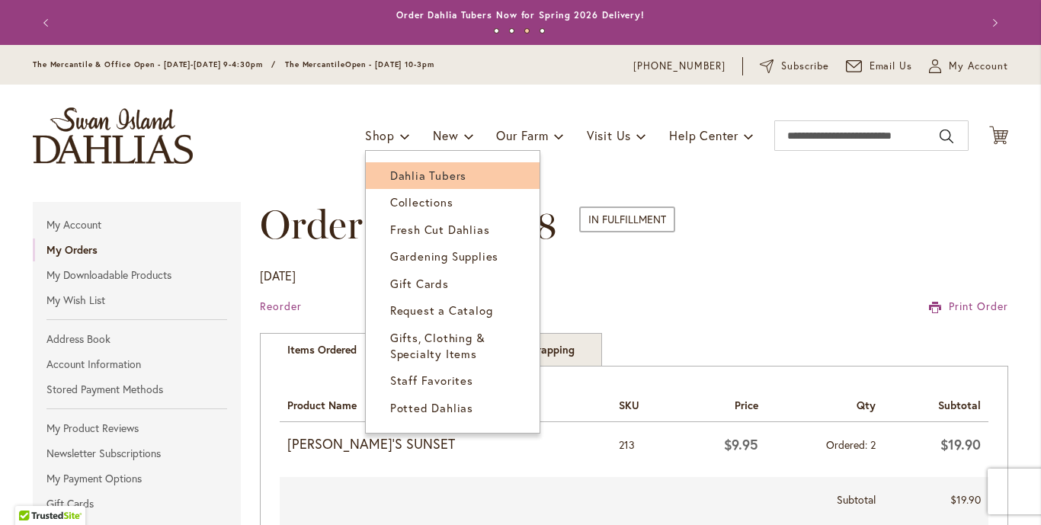
click at [393, 174] on span "Dahlia Tubers" at bounding box center [428, 175] width 76 height 15
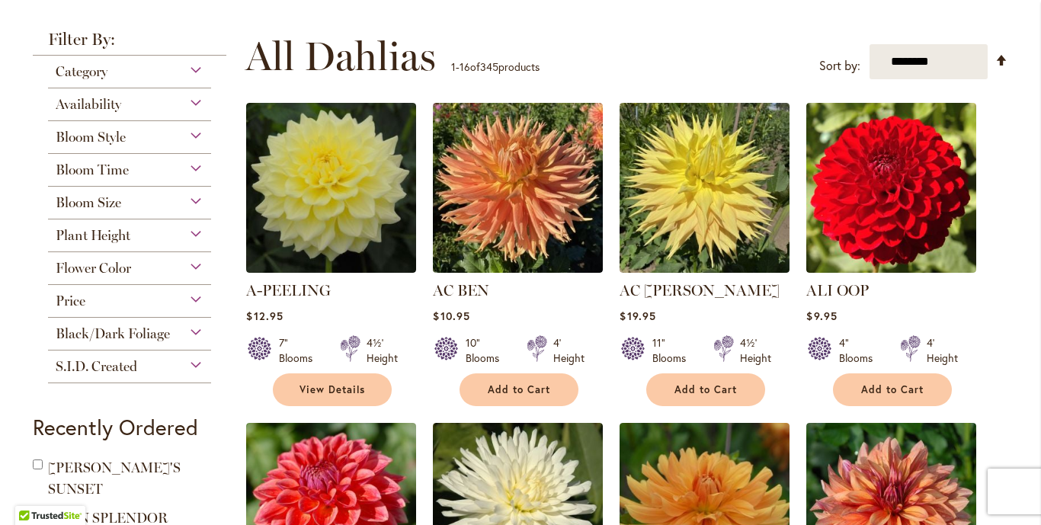
scroll to position [305, 0]
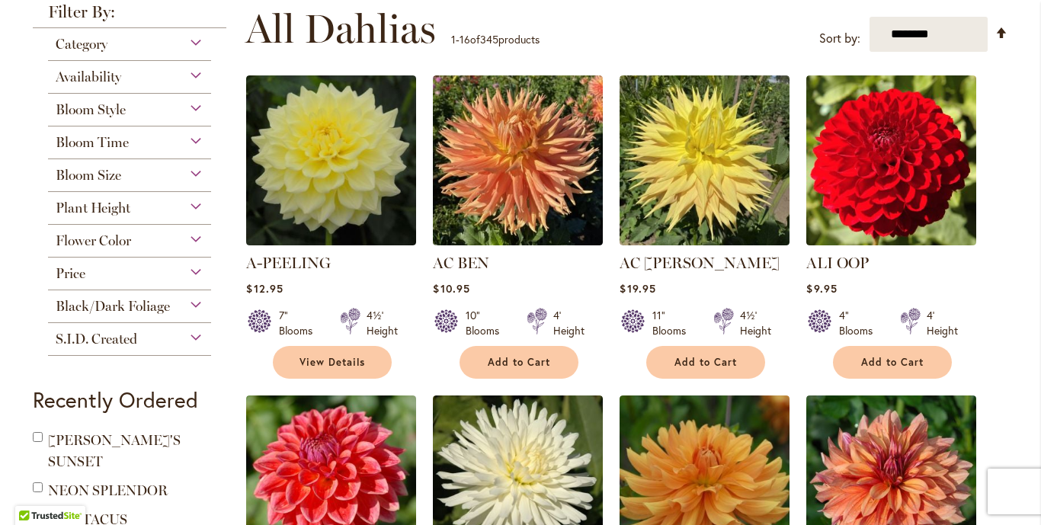
click at [184, 238] on div "Flower Color" at bounding box center [129, 237] width 163 height 24
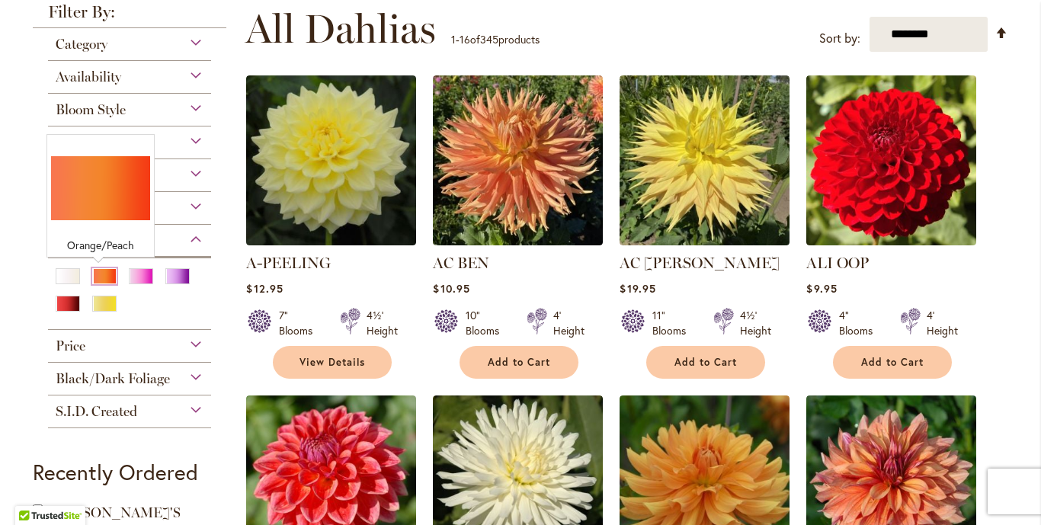
click at [101, 276] on div "Orange/Peach" at bounding box center [104, 276] width 24 height 16
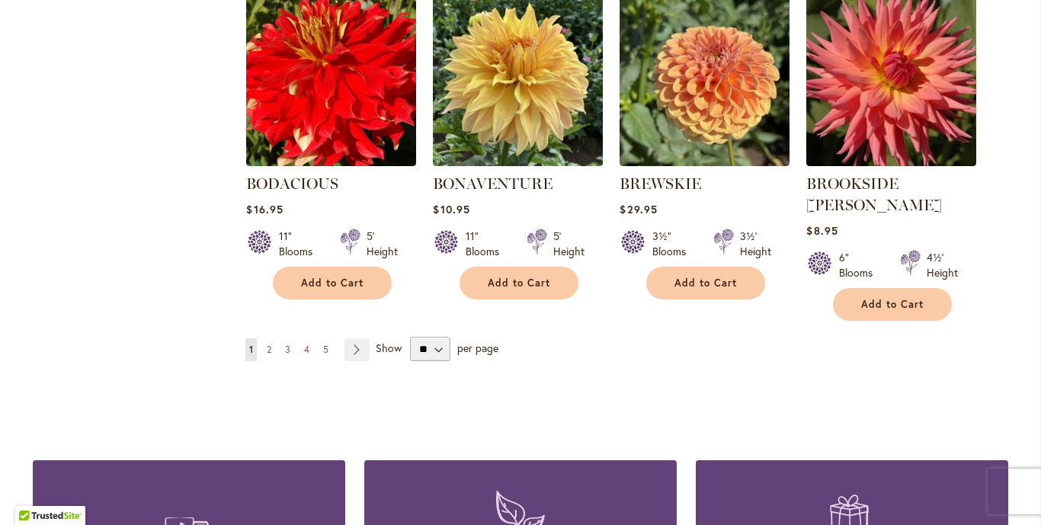
scroll to position [1371, 0]
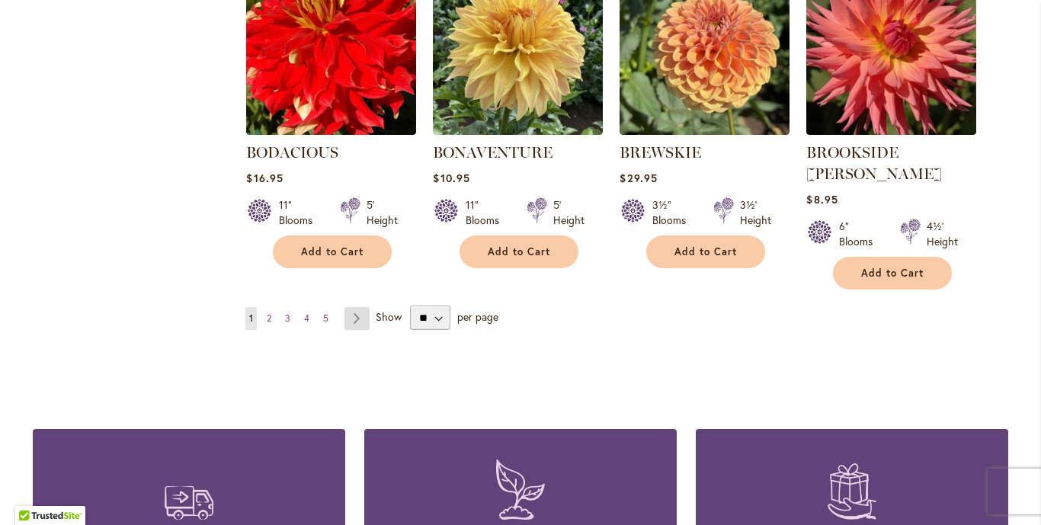
click at [348, 307] on link "Page Next" at bounding box center [356, 318] width 25 height 23
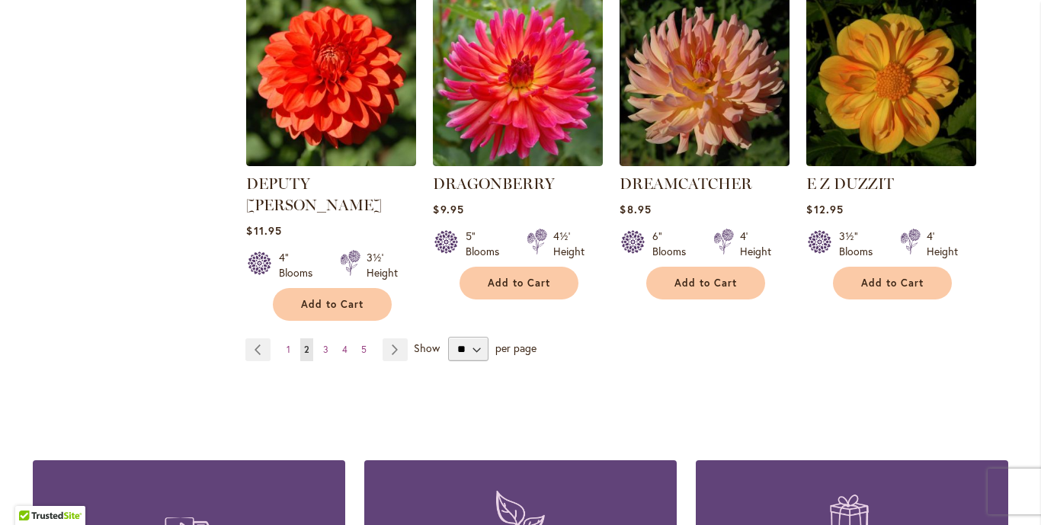
scroll to position [1371, 0]
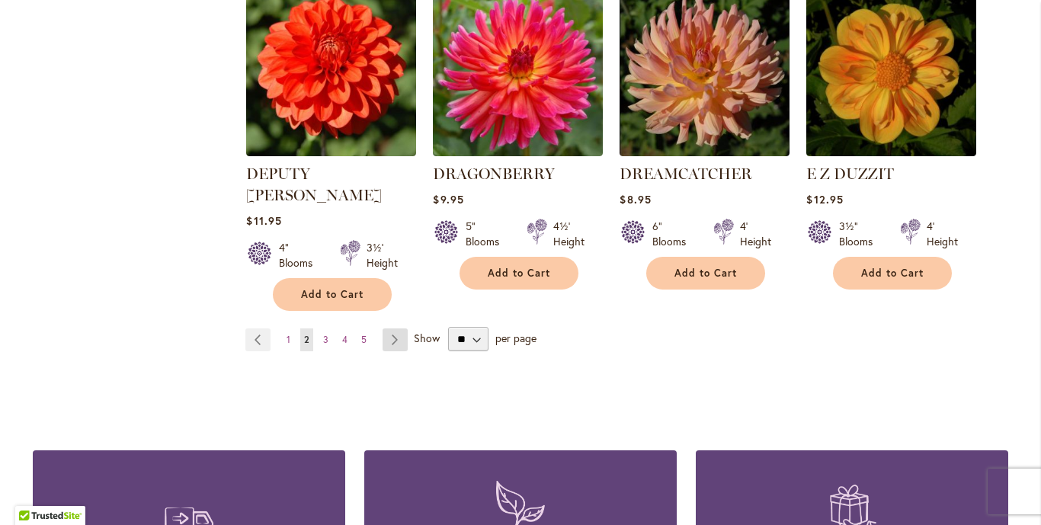
click at [387, 328] on link "Page Next" at bounding box center [394, 339] width 25 height 23
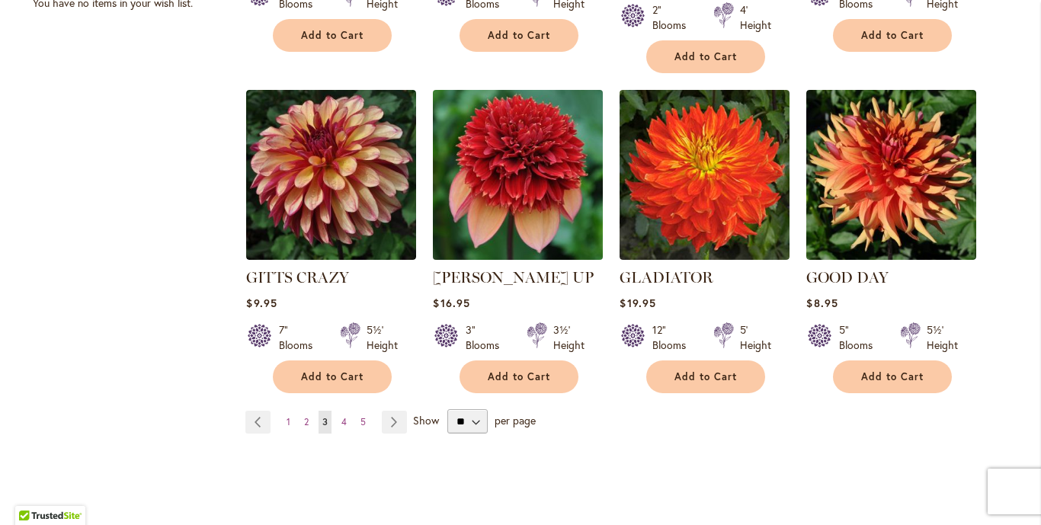
scroll to position [1295, 0]
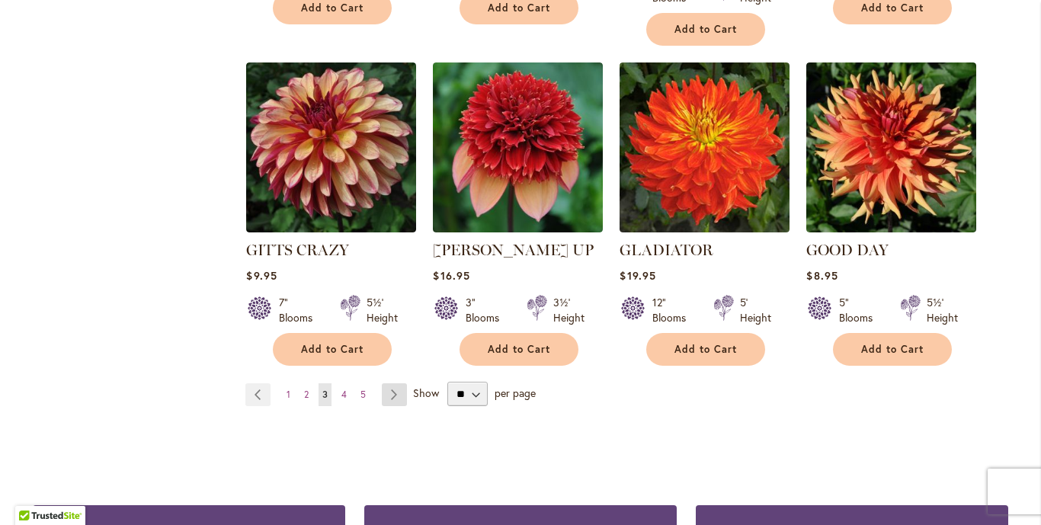
click at [395, 383] on link "Page Next" at bounding box center [394, 394] width 25 height 23
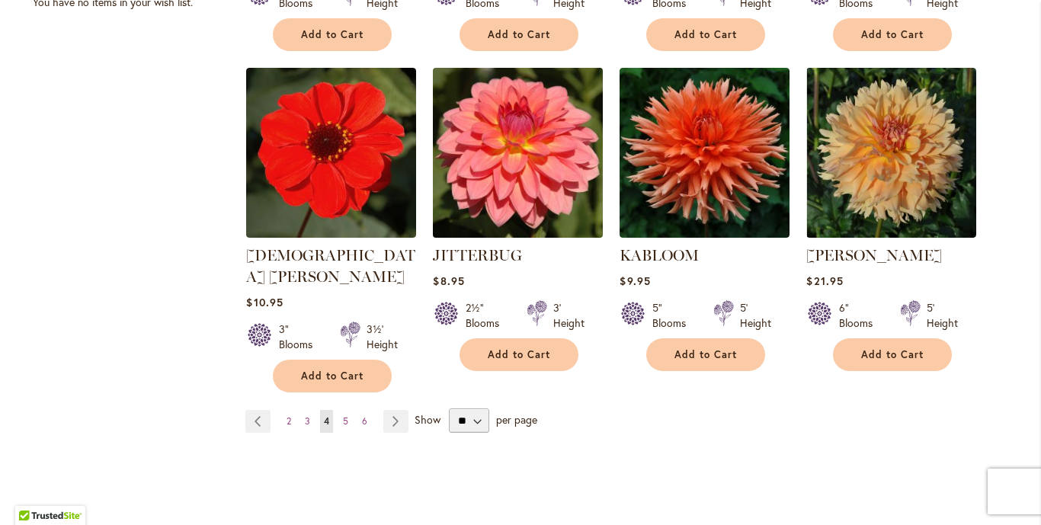
scroll to position [1295, 0]
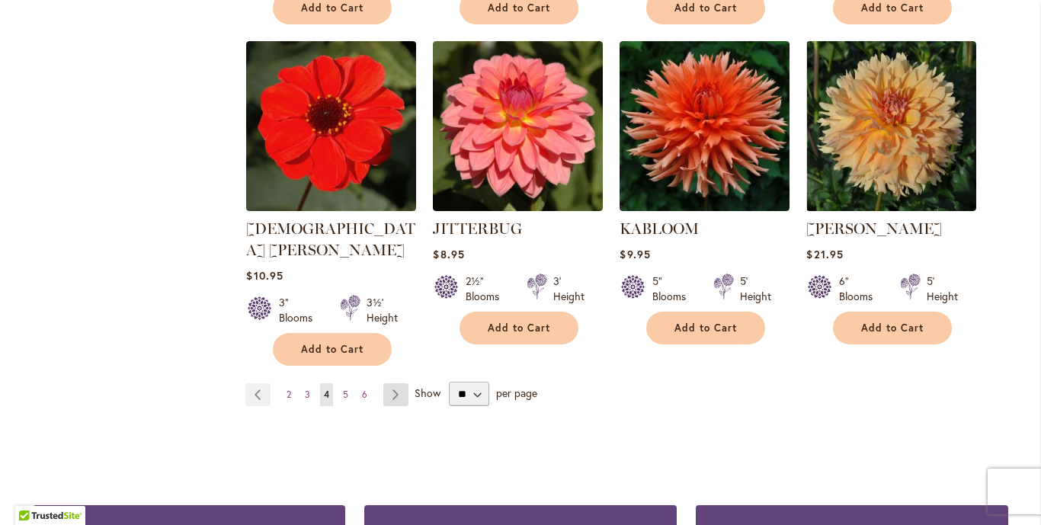
click at [393, 383] on link "Page Next" at bounding box center [395, 394] width 25 height 23
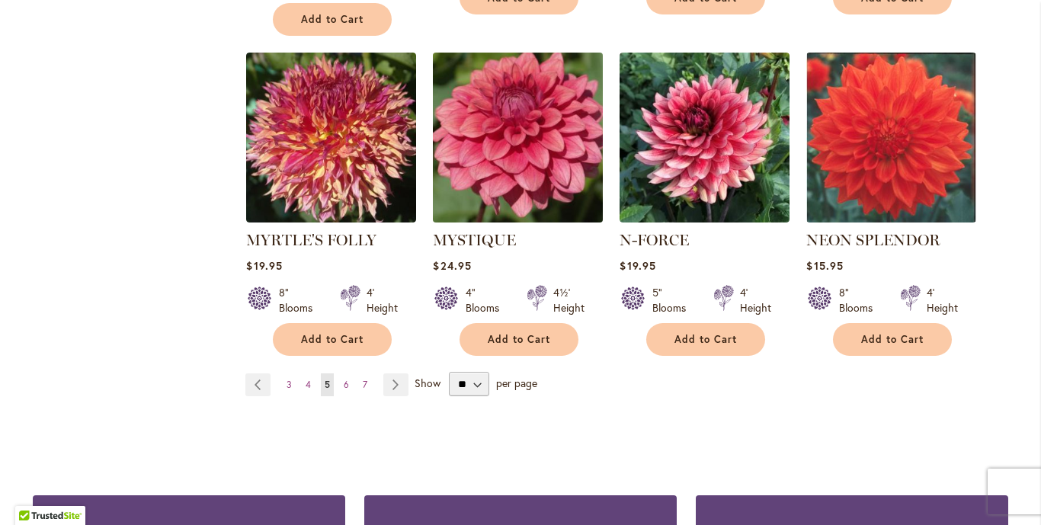
scroll to position [1295, 0]
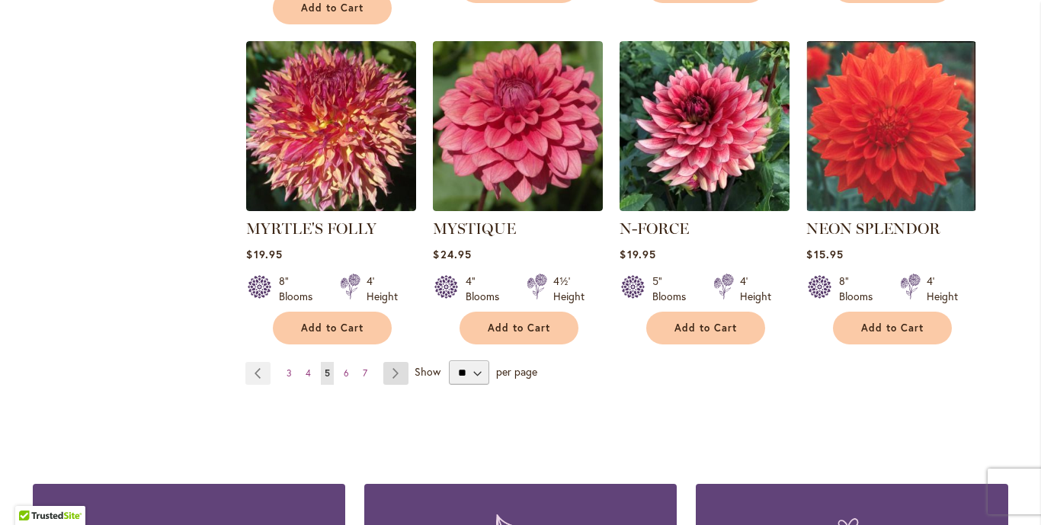
click at [383, 362] on link "Page Next" at bounding box center [395, 373] width 25 height 23
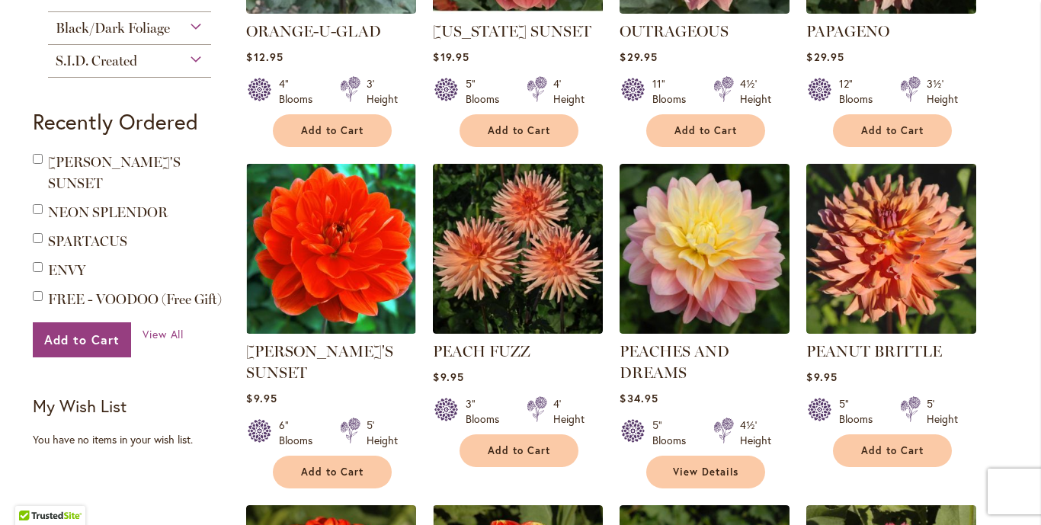
scroll to position [914, 0]
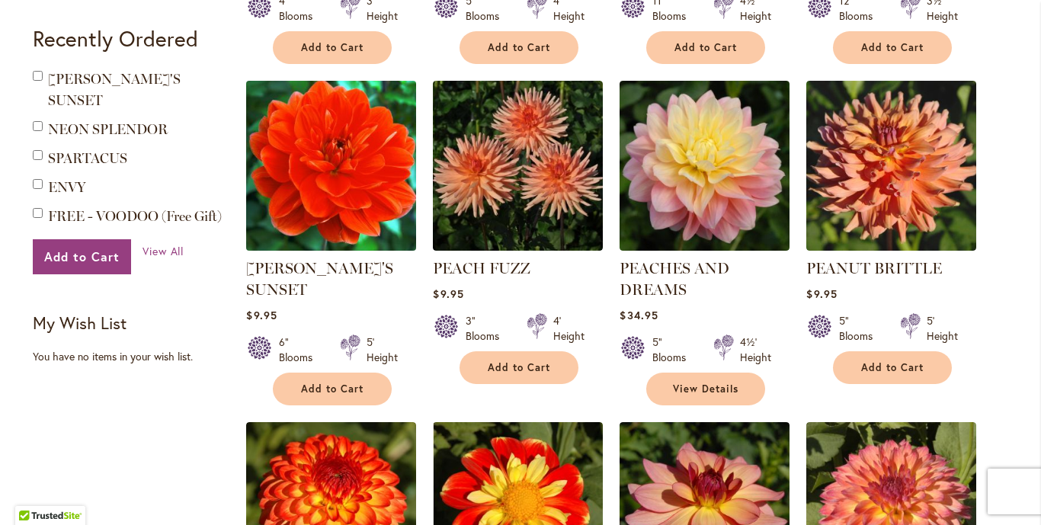
click at [344, 171] on img at bounding box center [331, 165] width 178 height 178
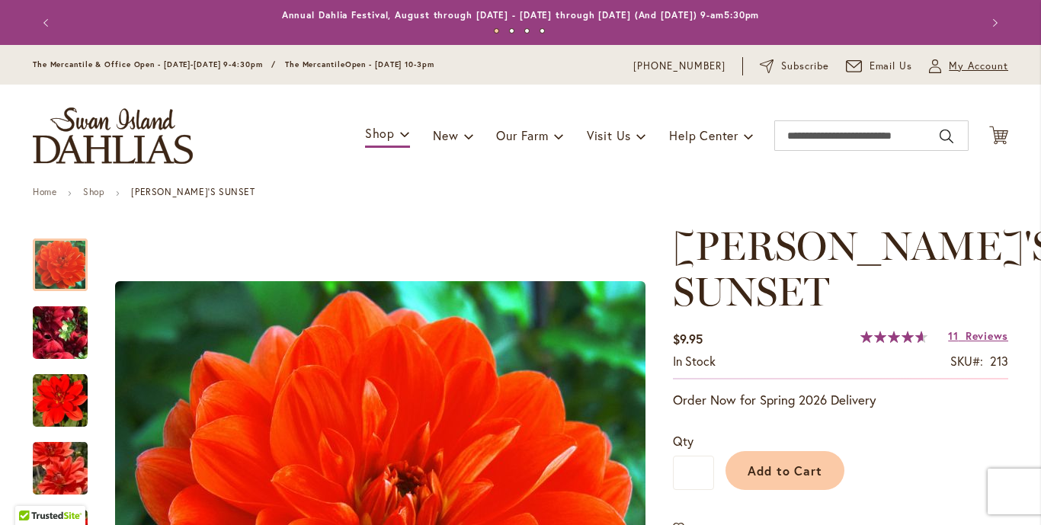
click at [961, 63] on span "My Account" at bounding box center [977, 66] width 59 height 15
